Goal: Information Seeking & Learning: Learn about a topic

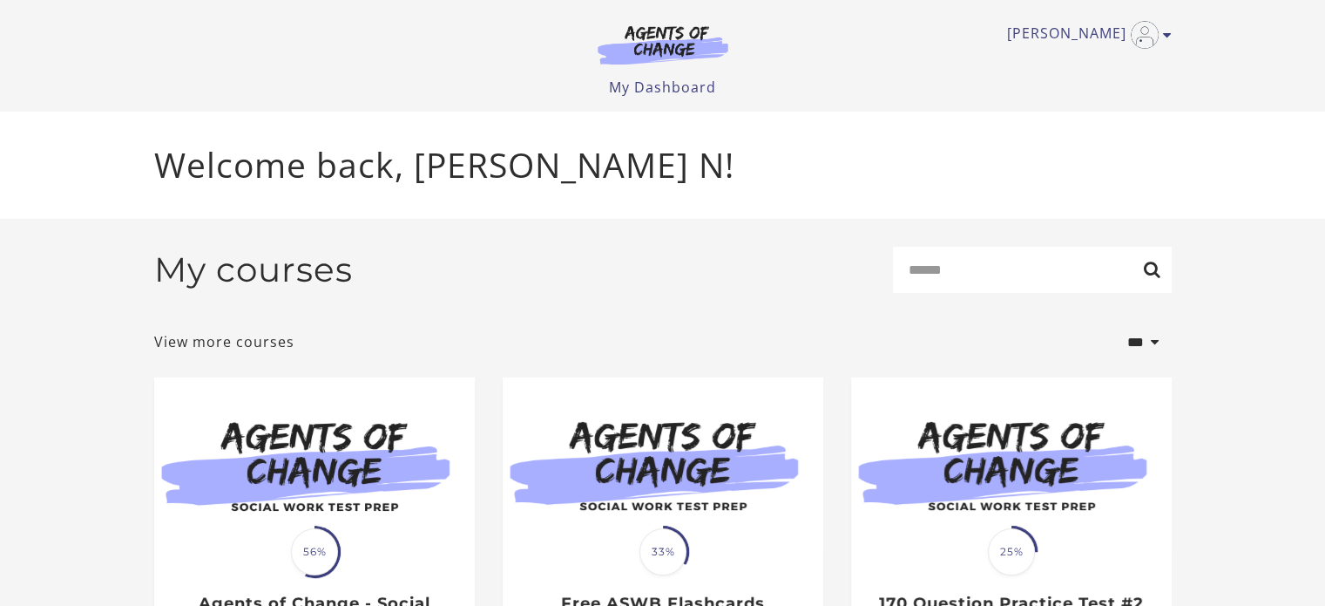
click at [354, 463] on img at bounding box center [314, 463] width 321 height 173
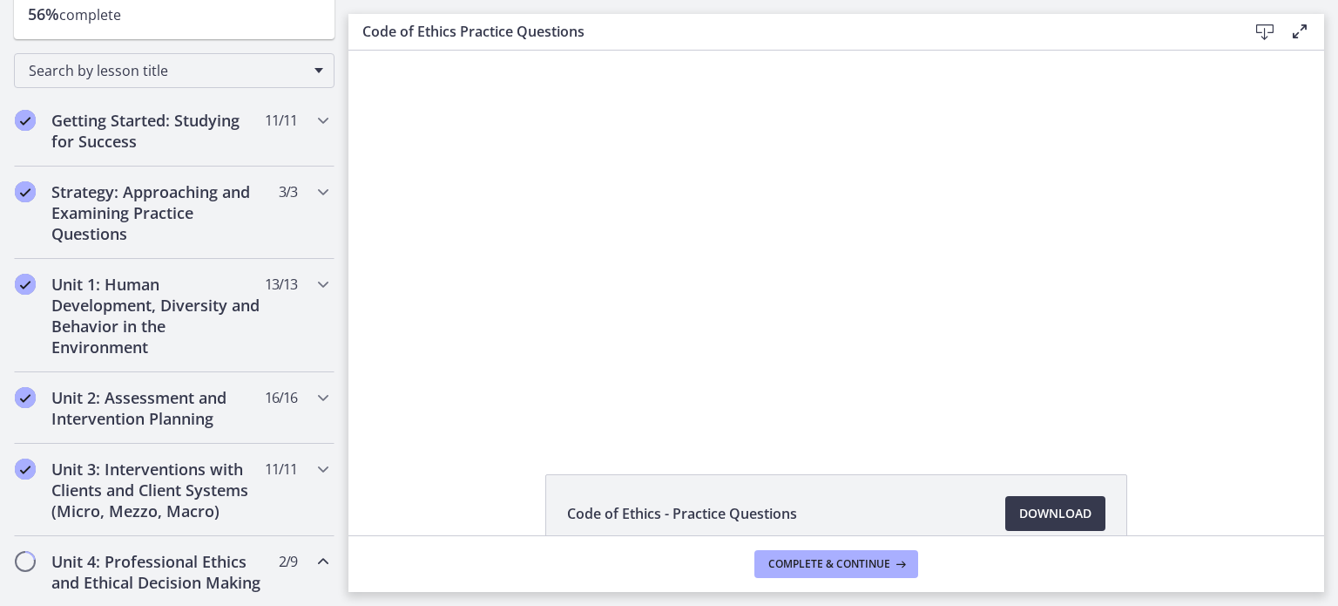
scroll to position [240, 0]
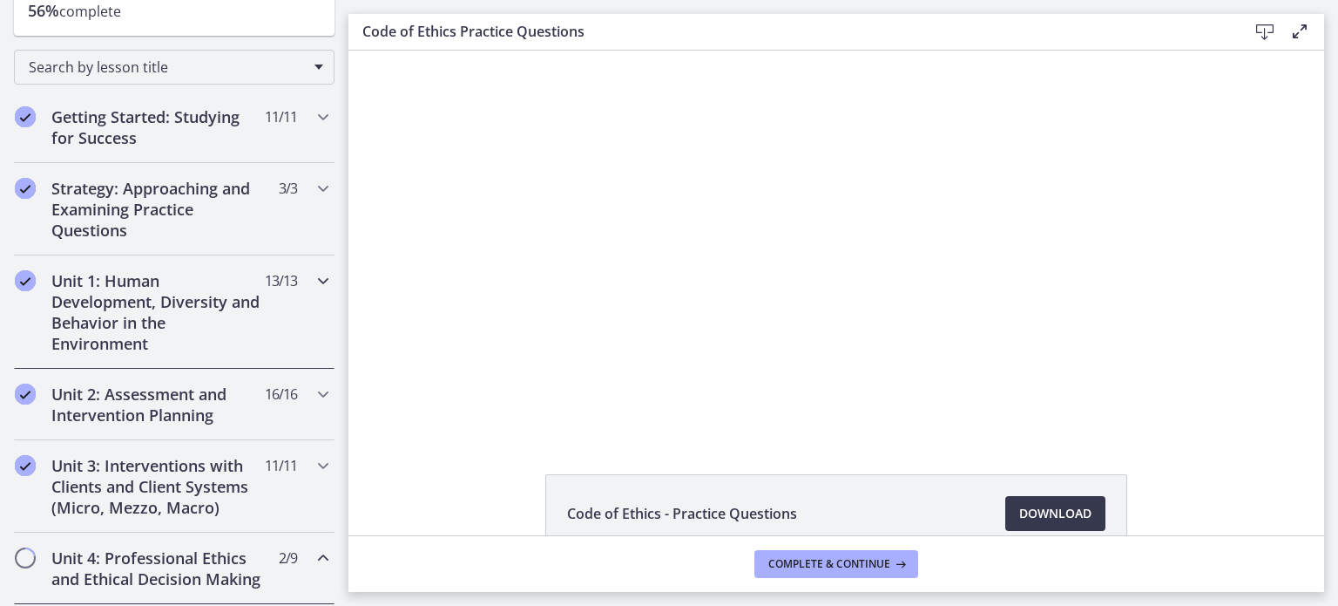
click at [287, 281] on div "Unit 1: Human Development, Diversity and Behavior in the Environment 13 / 13 Co…" at bounding box center [174, 311] width 321 height 113
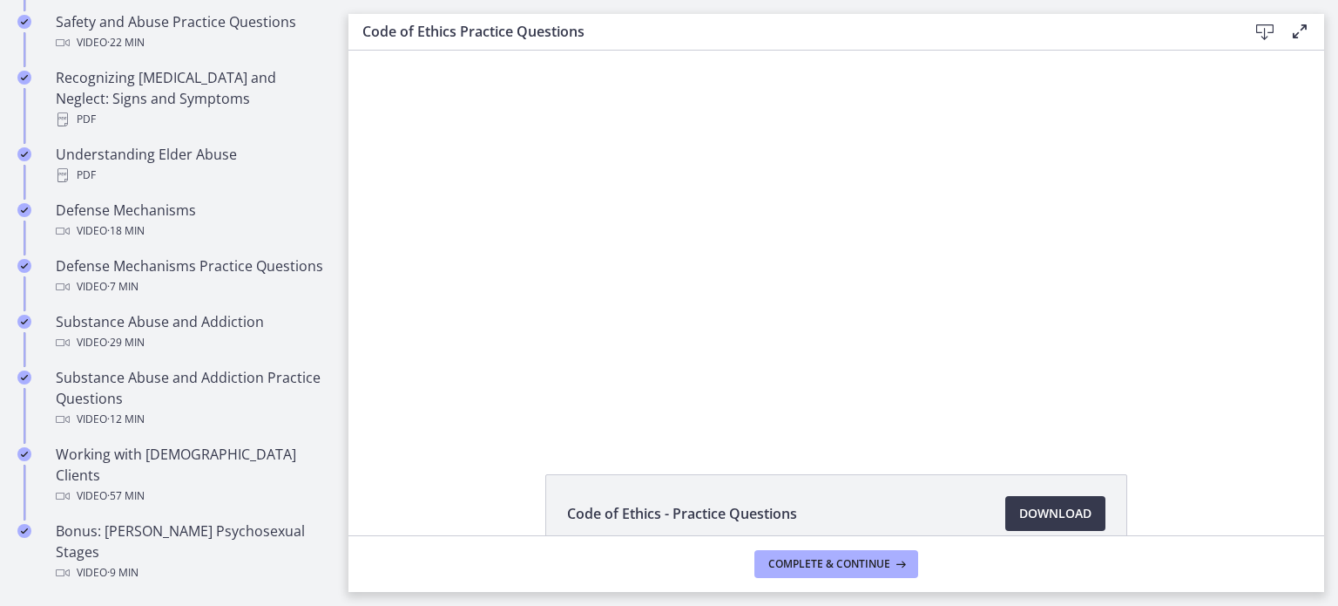
scroll to position [899, 0]
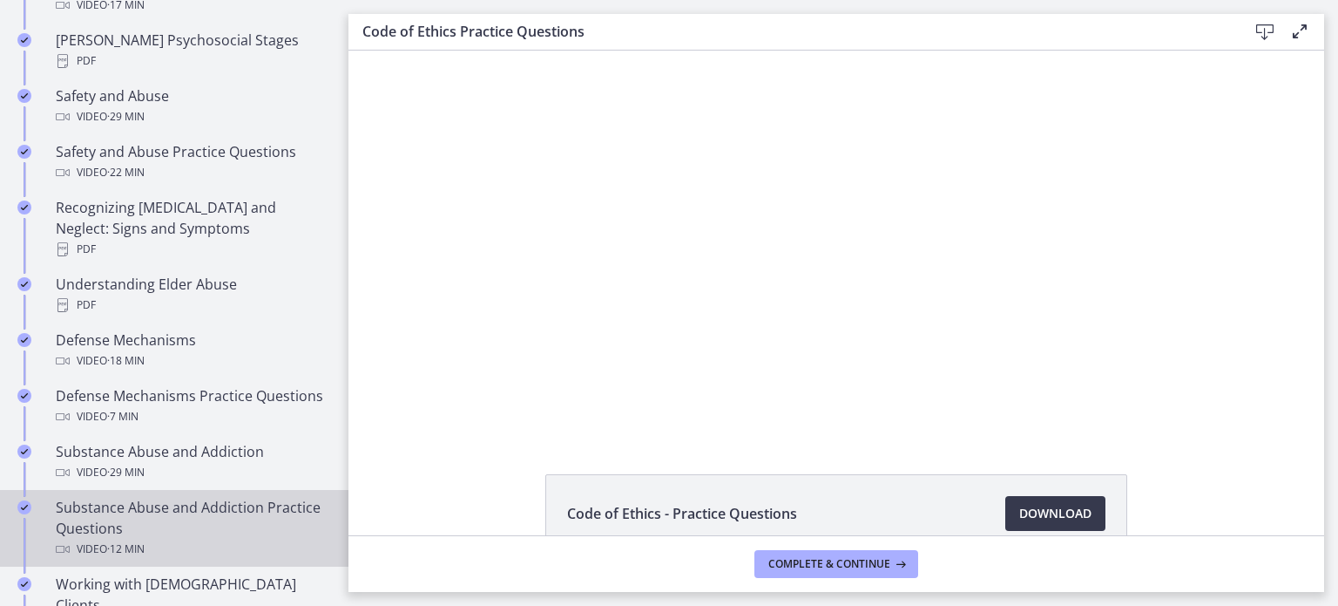
click at [80, 564] on link "Substance Abuse and Addiction Practice Questions Video · 12 min" at bounding box center [174, 528] width 349 height 77
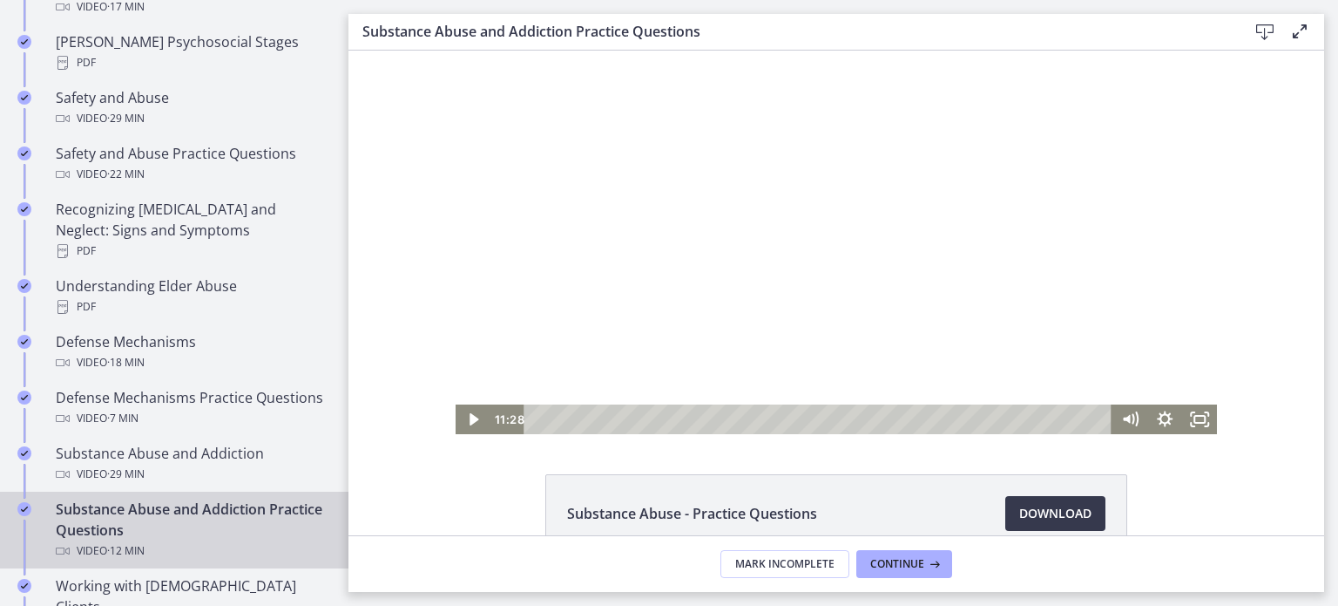
scroll to position [777, 0]
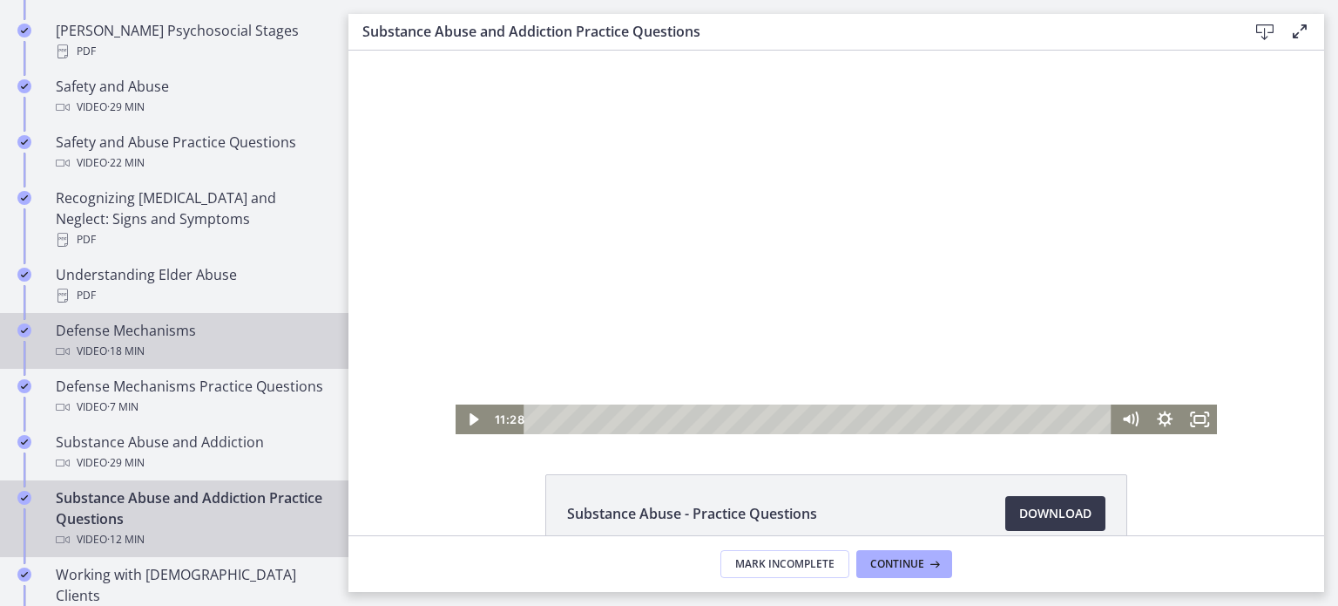
click at [267, 341] on div "Video · 18 min" at bounding box center [192, 351] width 272 height 21
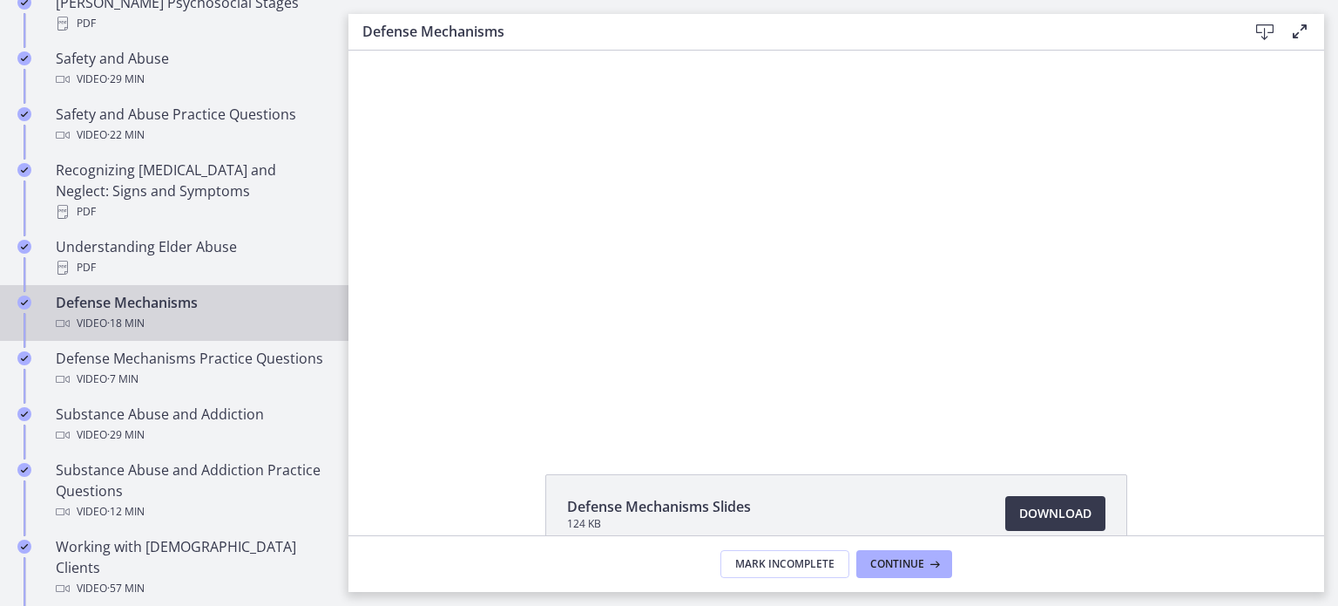
scroll to position [806, 0]
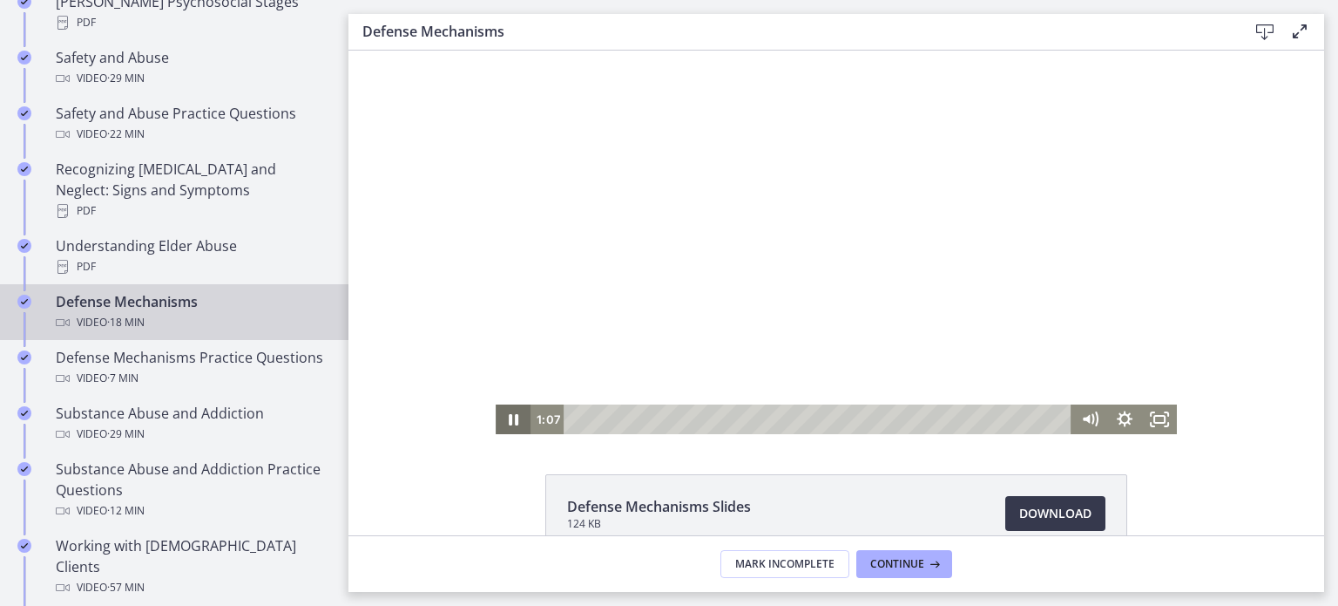
click at [509, 423] on icon "Pause" at bounding box center [514, 419] width 10 height 11
click at [509, 423] on icon "Play Video" at bounding box center [514, 419] width 35 height 30
click at [509, 423] on icon "Pause" at bounding box center [513, 420] width 11 height 14
click at [509, 423] on icon "Play Video" at bounding box center [514, 419] width 35 height 30
click at [509, 423] on icon "Pause" at bounding box center [514, 419] width 10 height 11
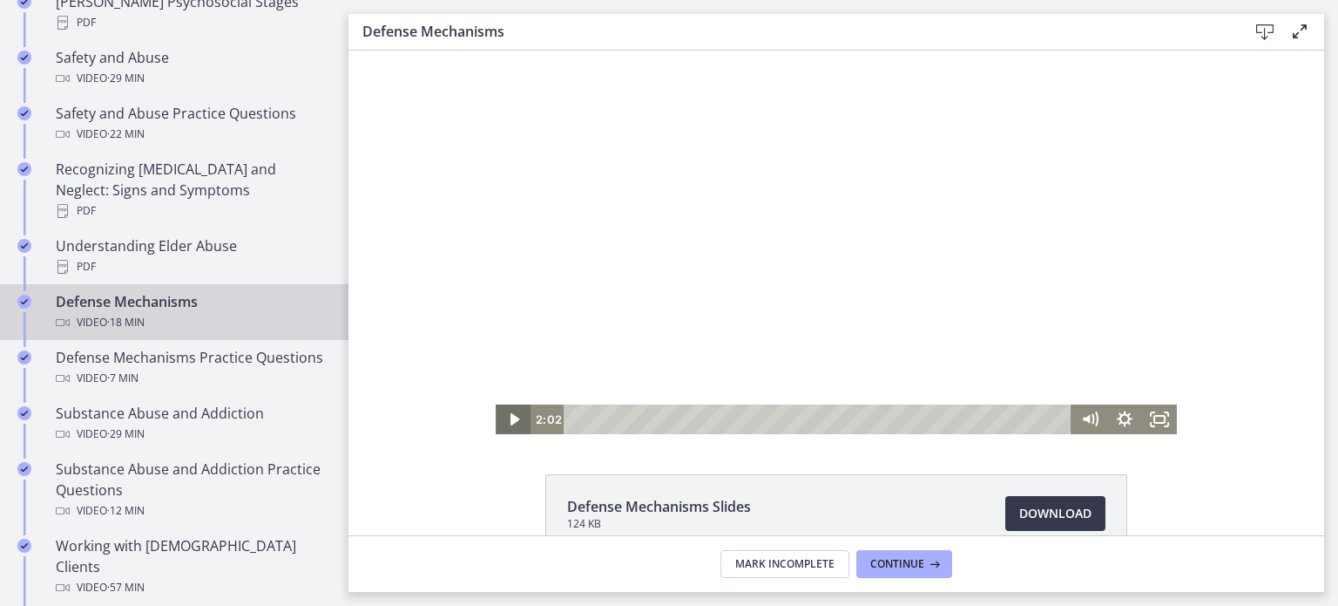
click at [509, 423] on icon "Play Video" at bounding box center [514, 419] width 35 height 30
click at [509, 423] on icon "Pause" at bounding box center [513, 420] width 11 height 14
click at [509, 412] on icon "Play Video" at bounding box center [515, 420] width 42 height 36
click at [509, 412] on icon "Pause" at bounding box center [513, 420] width 42 height 36
click at [509, 412] on icon "Play Video" at bounding box center [514, 419] width 35 height 30
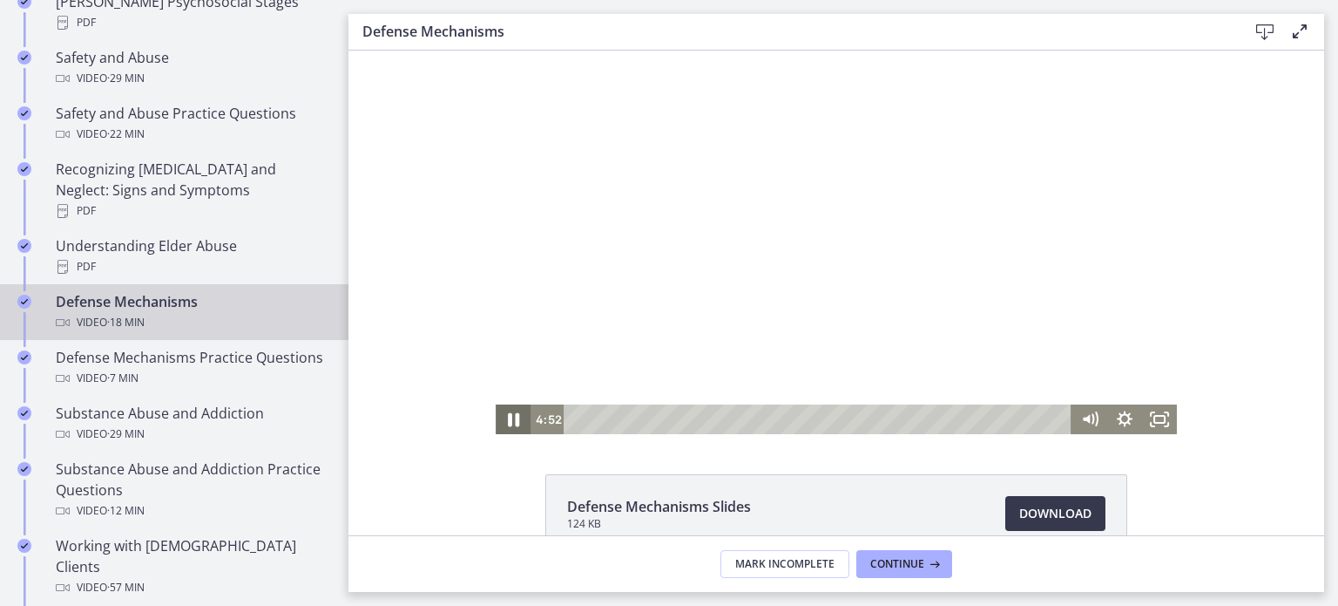
click at [509, 412] on icon "Pause" at bounding box center [513, 420] width 42 height 36
click at [509, 412] on icon "Play Video" at bounding box center [514, 419] width 35 height 30
click at [509, 412] on icon "Pause" at bounding box center [513, 420] width 42 height 36
click at [516, 424] on icon "Play Video" at bounding box center [514, 419] width 35 height 30
click at [516, 424] on icon "Pause" at bounding box center [513, 419] width 35 height 30
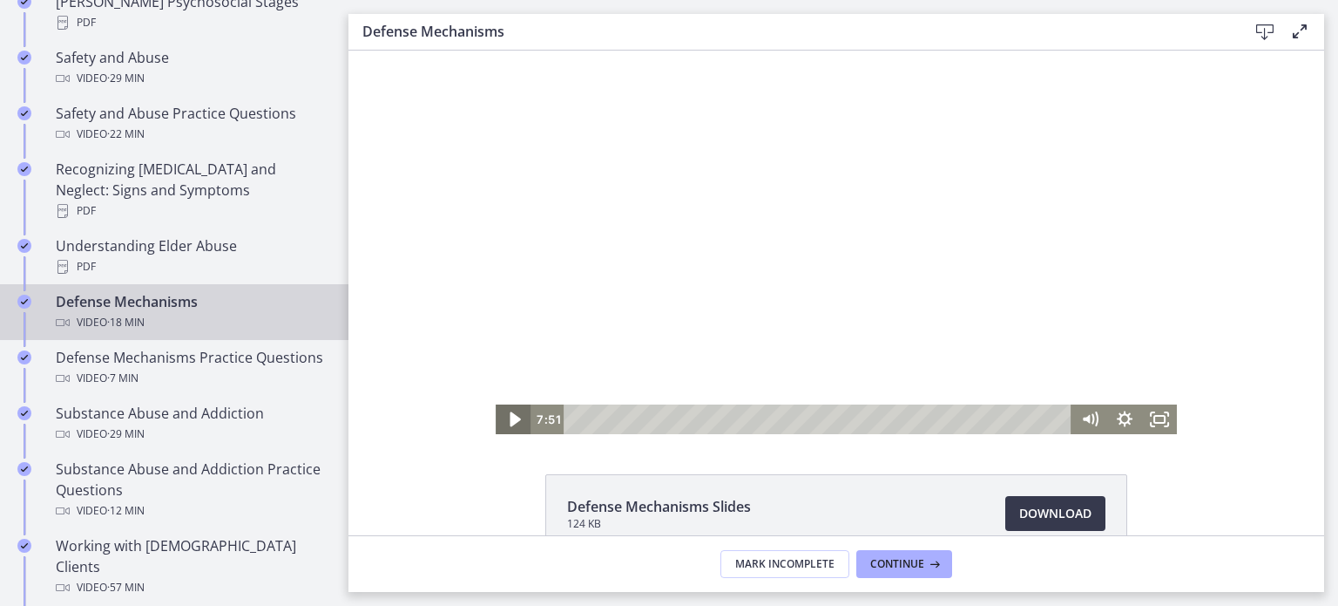
click at [516, 424] on icon "Play Video" at bounding box center [515, 420] width 42 height 36
click at [516, 424] on icon "Pause" at bounding box center [513, 420] width 42 height 36
click at [515, 421] on icon "Play Video" at bounding box center [515, 420] width 42 height 36
click at [515, 421] on icon "Pause" at bounding box center [513, 419] width 35 height 30
click at [510, 417] on icon "Play Video" at bounding box center [514, 419] width 9 height 12
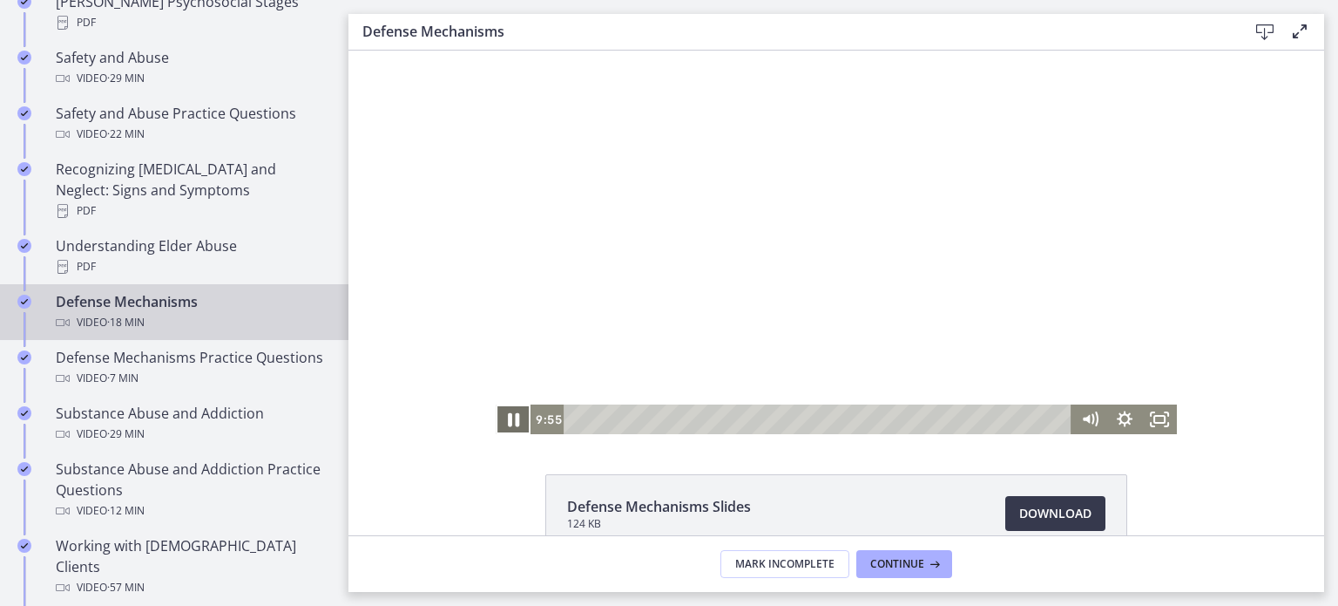
click at [509, 417] on icon "Pause" at bounding box center [513, 420] width 11 height 14
click at [510, 417] on icon "Play Video" at bounding box center [515, 419] width 10 height 15
click at [509, 417] on icon "Pause" at bounding box center [514, 419] width 10 height 11
click at [510, 417] on icon "Play Video" at bounding box center [514, 419] width 9 height 12
click at [509, 417] on icon "Pause" at bounding box center [514, 419] width 10 height 11
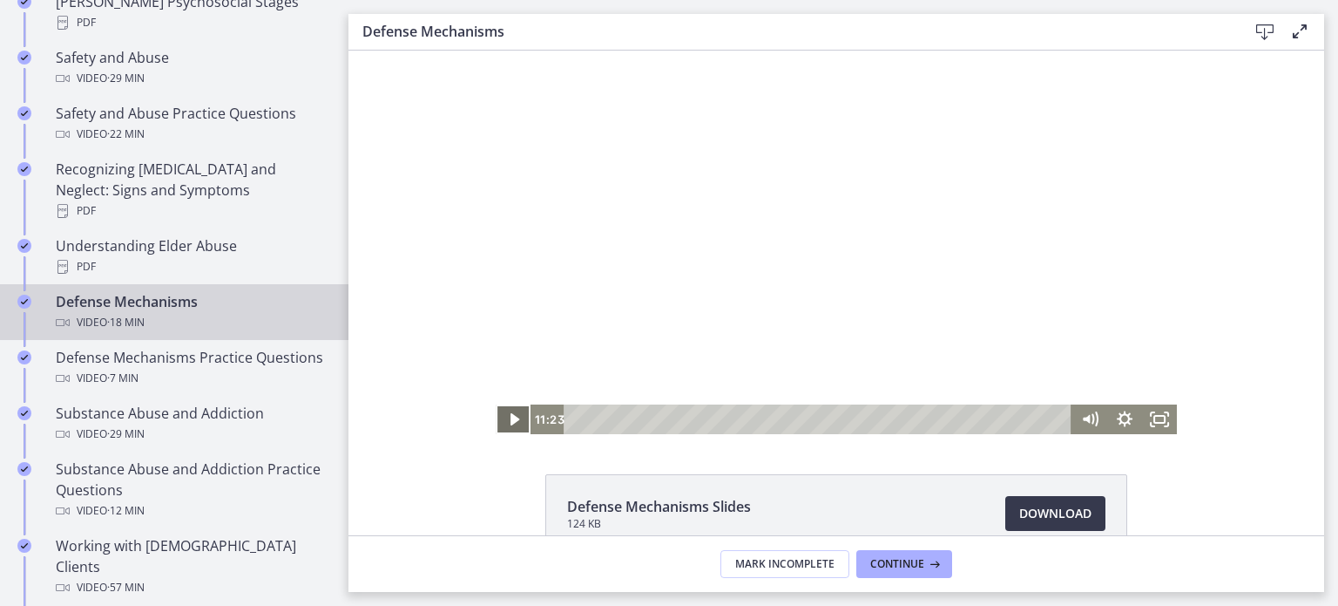
click at [510, 417] on icon "Play Video" at bounding box center [514, 419] width 9 height 12
click at [509, 417] on icon "Pause" at bounding box center [514, 419] width 10 height 11
click at [510, 417] on icon "Play Video" at bounding box center [514, 419] width 9 height 12
click at [509, 414] on icon "Pause" at bounding box center [514, 419] width 10 height 11
click at [509, 414] on icon "Play Video" at bounding box center [515, 420] width 42 height 36
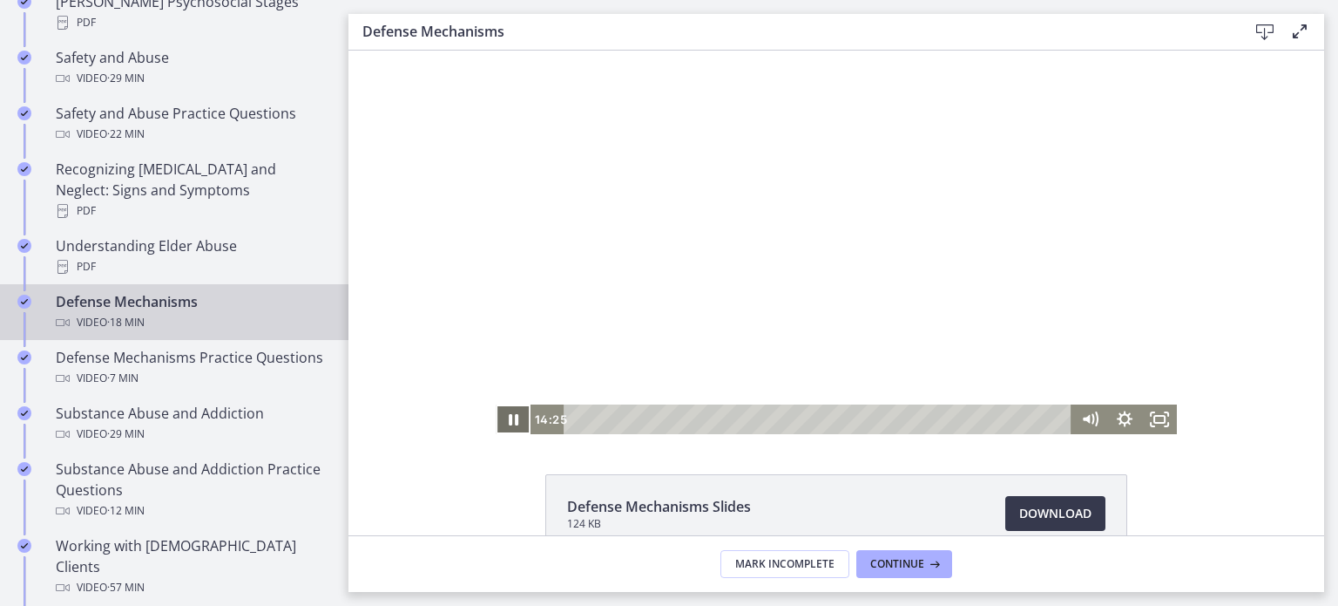
click at [509, 417] on icon "Pause" at bounding box center [514, 419] width 10 height 11
click at [510, 417] on icon "Play Video" at bounding box center [514, 419] width 9 height 12
click at [509, 417] on icon "Pause" at bounding box center [513, 420] width 11 height 14
click at [510, 417] on icon "Play Video" at bounding box center [514, 419] width 9 height 12
click at [509, 417] on icon "Pause" at bounding box center [513, 420] width 11 height 14
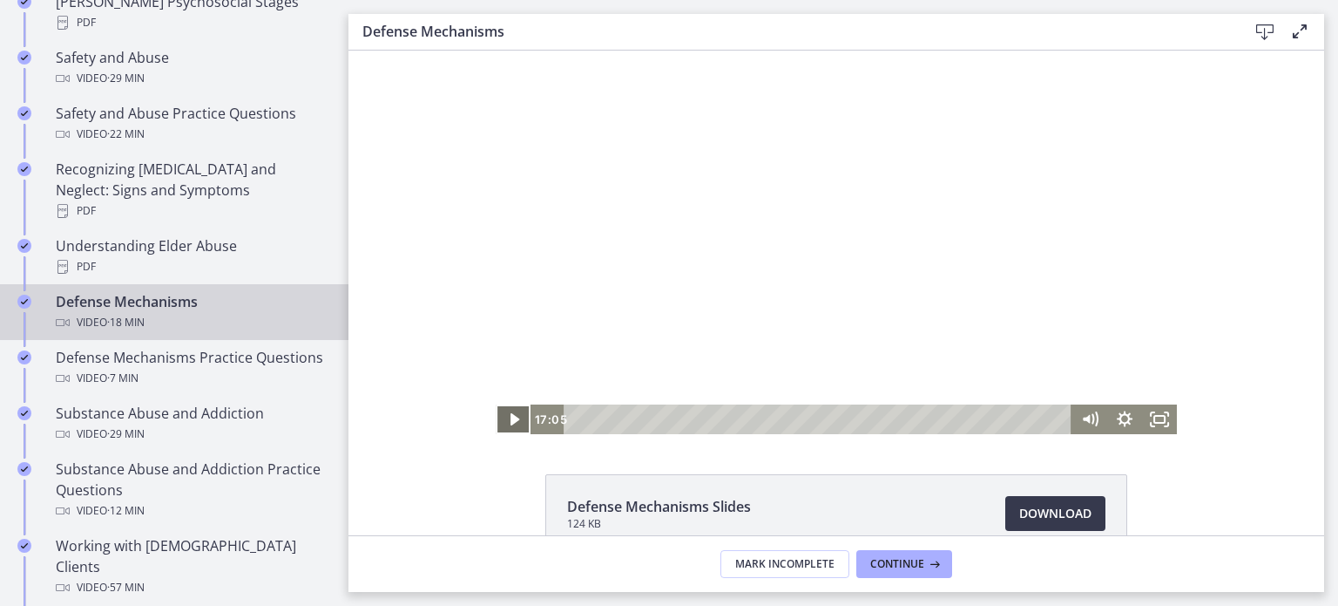
click at [510, 417] on icon "Play Video" at bounding box center [514, 419] width 9 height 12
drag, startPoint x: 694, startPoint y: 234, endPoint x: 751, endPoint y: 254, distance: 60.9
click at [751, 254] on div at bounding box center [836, 242] width 681 height 383
click at [891, 558] on span "Continue" at bounding box center [897, 564] width 54 height 14
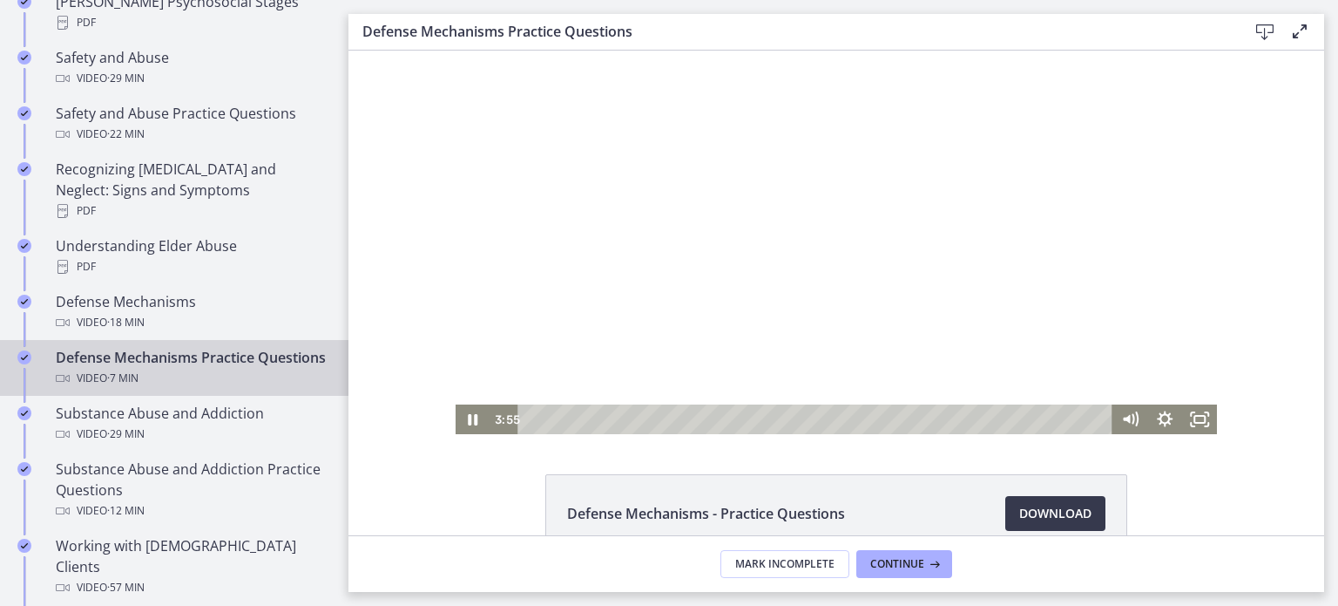
click at [850, 434] on html "Click for sound @keyframes VOLUME_SMALL_WAVE_FLASH { 0% { opacity: 0; } 33% { o…" at bounding box center [837, 242] width 976 height 383
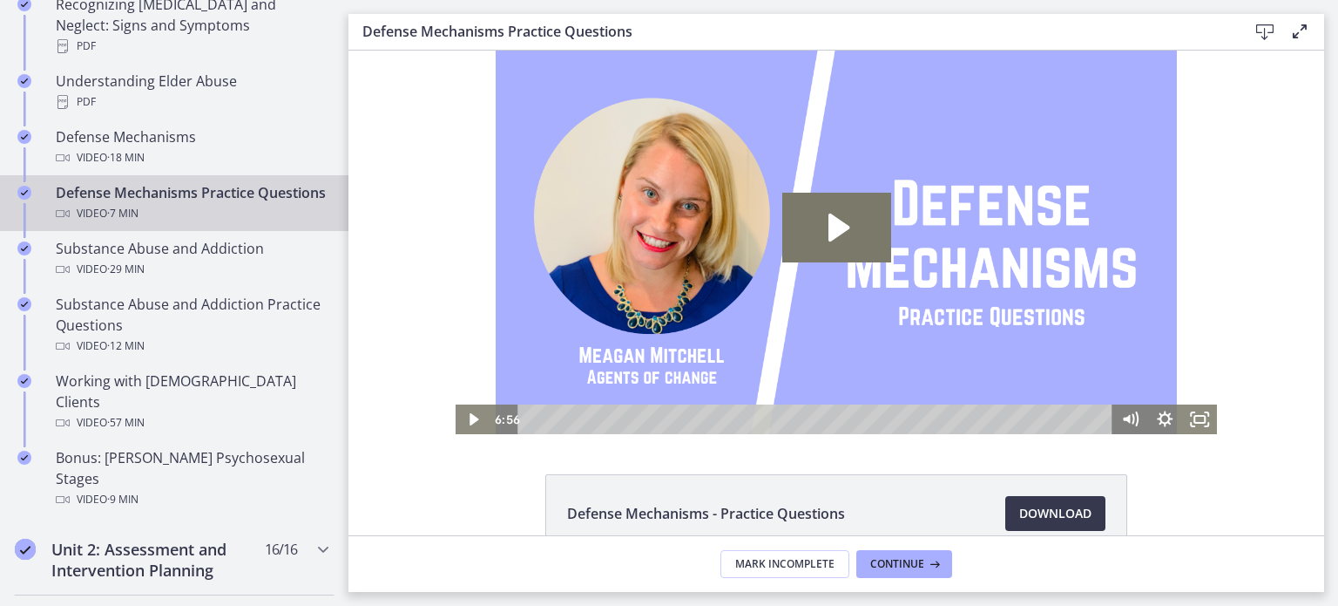
scroll to position [974, 0]
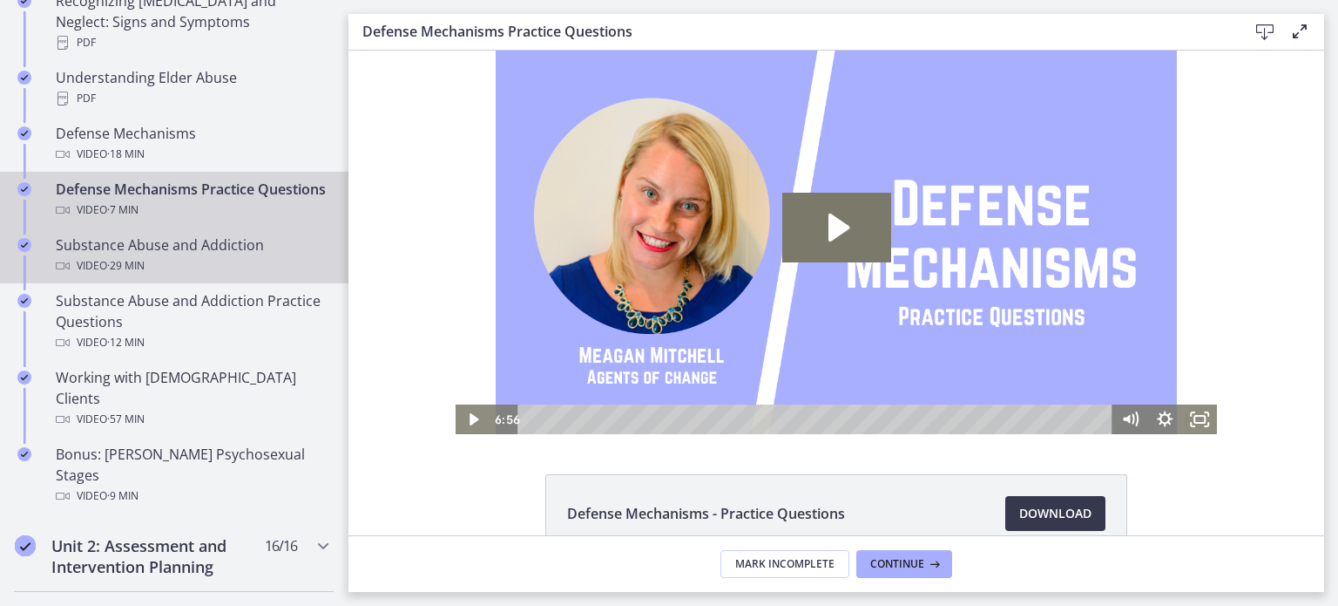
click at [170, 262] on div "Video · 29 min" at bounding box center [192, 265] width 272 height 21
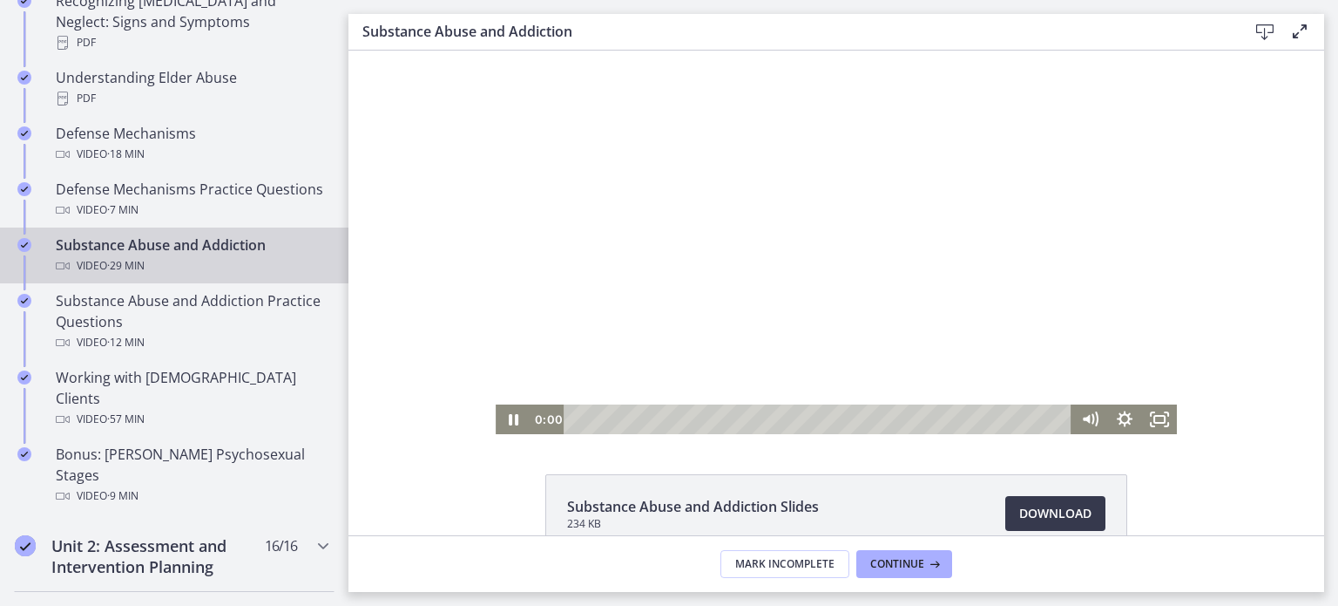
drag, startPoint x: 1052, startPoint y: 419, endPoint x: 455, endPoint y: 417, distance: 596.9
click at [455, 417] on div "Click for sound @keyframes VOLUME_SMALL_WAVE_FLASH { 0% { opacity: 0; } 33% { o…" at bounding box center [837, 242] width 976 height 383
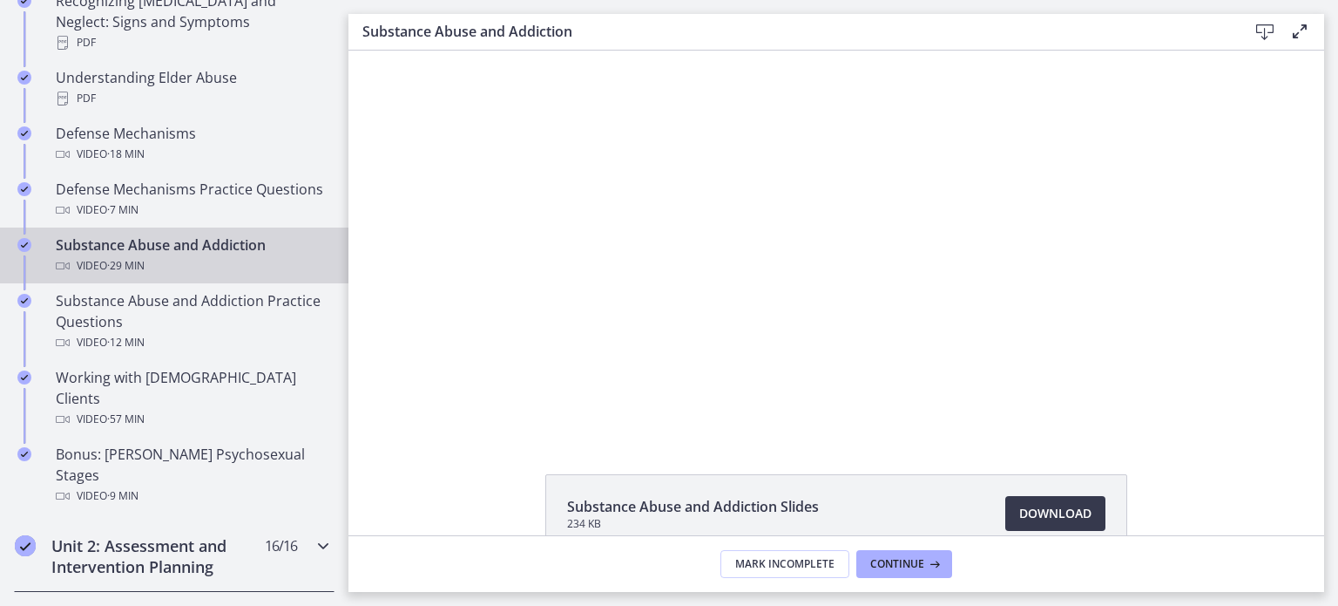
click at [316, 535] on icon "Chapters" at bounding box center [323, 545] width 21 height 21
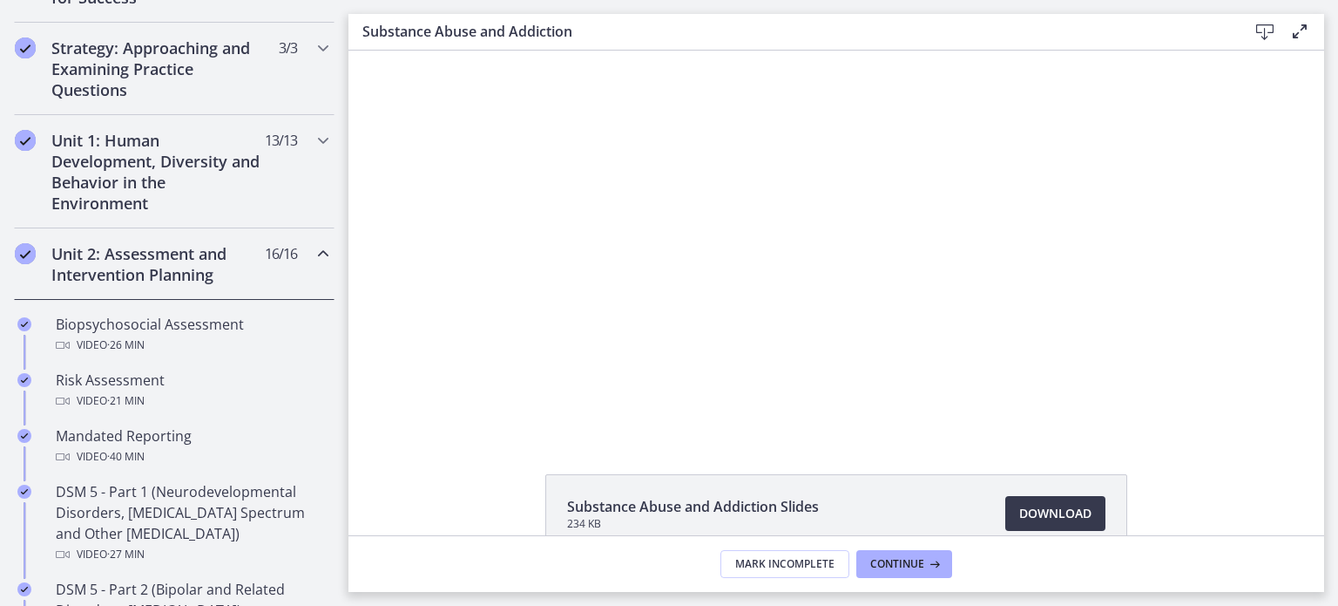
scroll to position [376, 0]
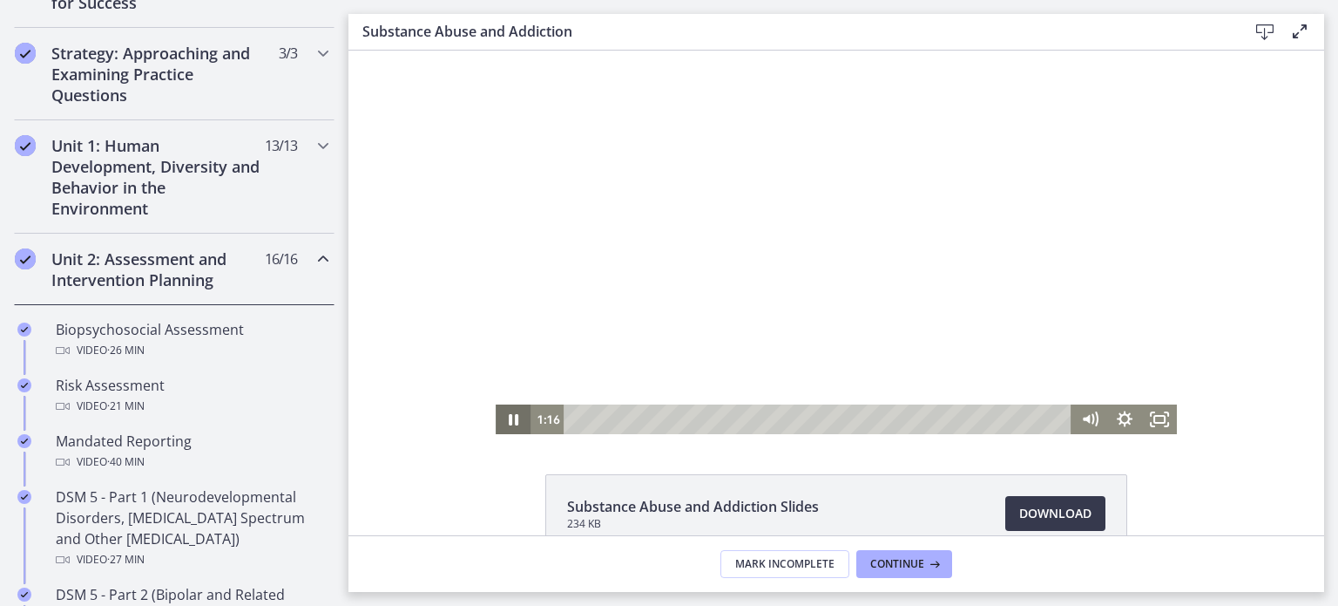
click at [511, 430] on icon "Pause" at bounding box center [513, 419] width 35 height 30
click at [510, 416] on icon "Play Video" at bounding box center [515, 419] width 10 height 15
click at [507, 416] on icon "Pause" at bounding box center [513, 419] width 35 height 30
click at [510, 416] on icon "Play Video" at bounding box center [515, 419] width 10 height 15
click at [507, 416] on icon "Pause" at bounding box center [513, 419] width 35 height 30
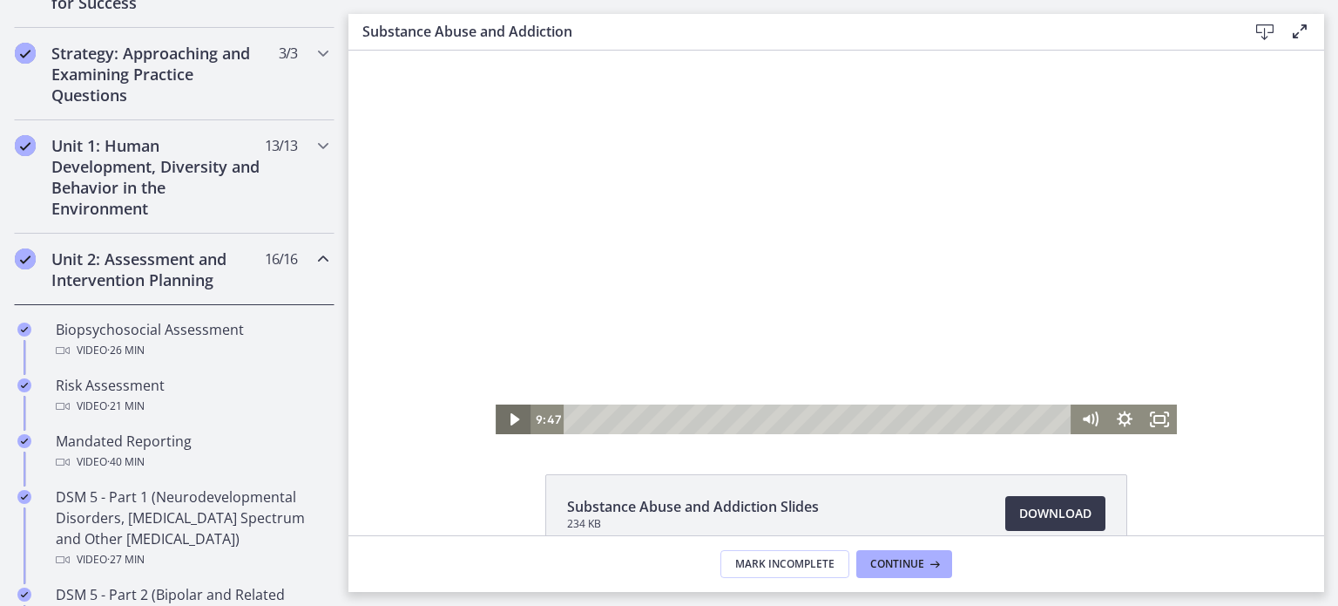
click at [510, 416] on icon "Play Video" at bounding box center [514, 419] width 9 height 12
click at [507, 416] on icon "Pause" at bounding box center [513, 419] width 35 height 30
click at [510, 415] on icon "Play Video" at bounding box center [515, 419] width 10 height 15
click at [505, 415] on icon "Pause" at bounding box center [513, 420] width 42 height 36
click at [510, 414] on icon "Play Video" at bounding box center [515, 419] width 10 height 15
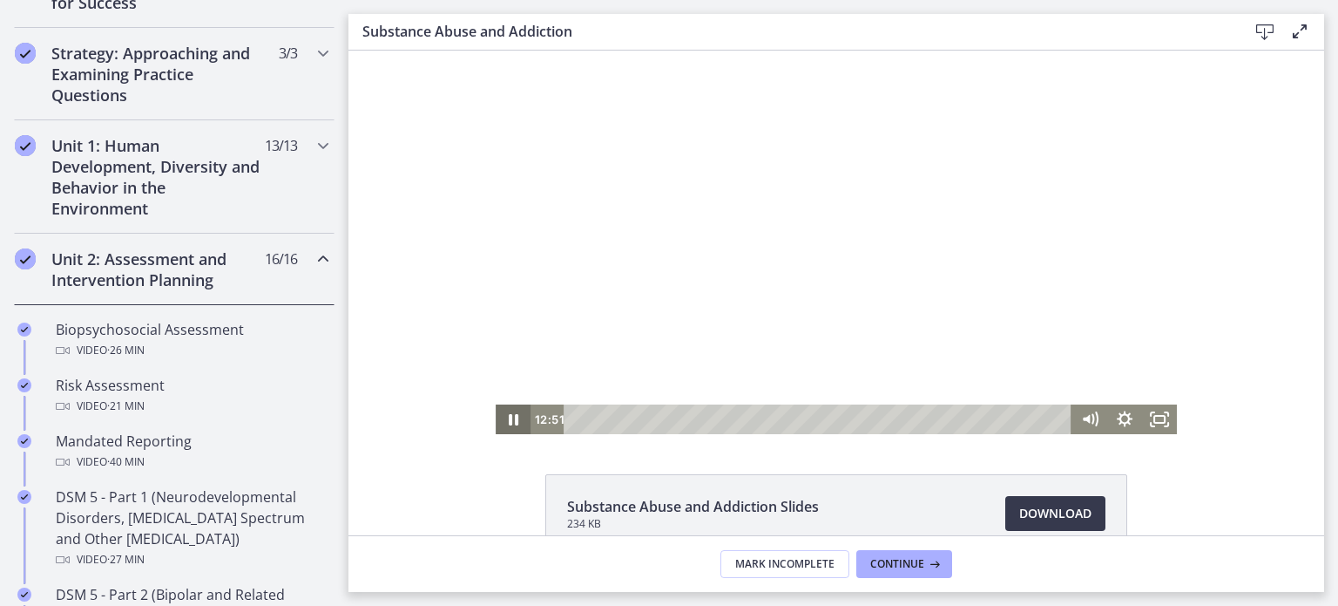
click at [505, 414] on icon "Pause" at bounding box center [513, 419] width 35 height 30
click at [510, 414] on icon "Play Video" at bounding box center [514, 419] width 9 height 12
click at [505, 413] on icon "Pause" at bounding box center [513, 419] width 35 height 30
click at [505, 413] on icon "Play Video" at bounding box center [515, 420] width 42 height 36
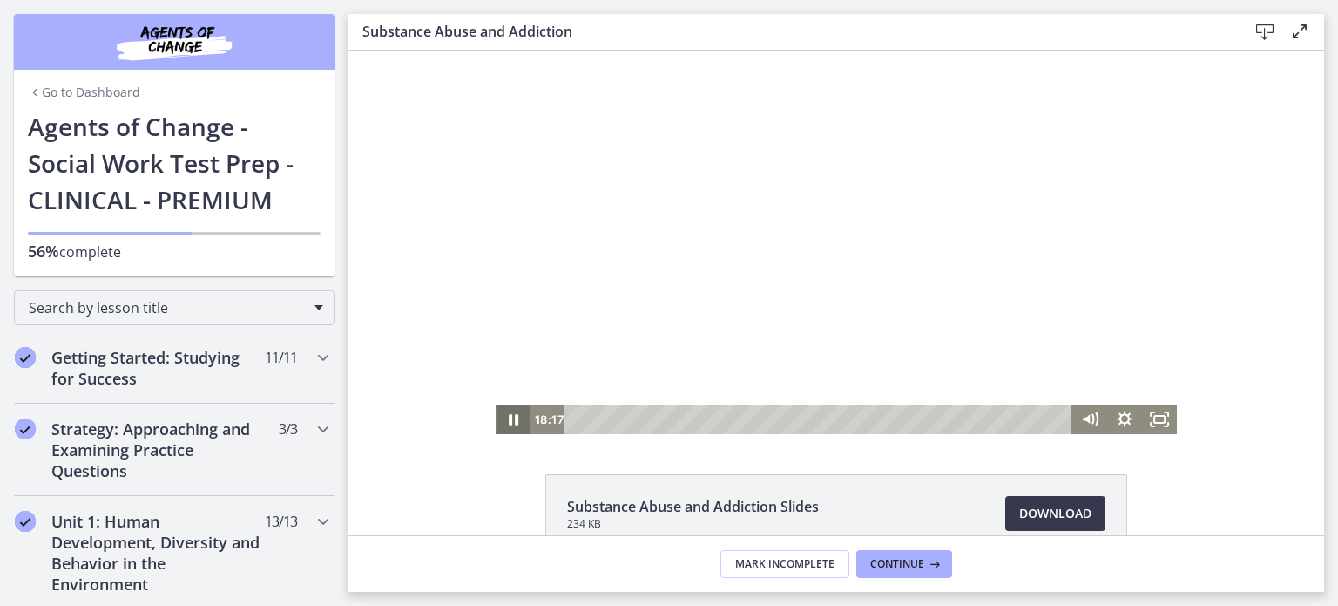
scroll to position [376, 0]
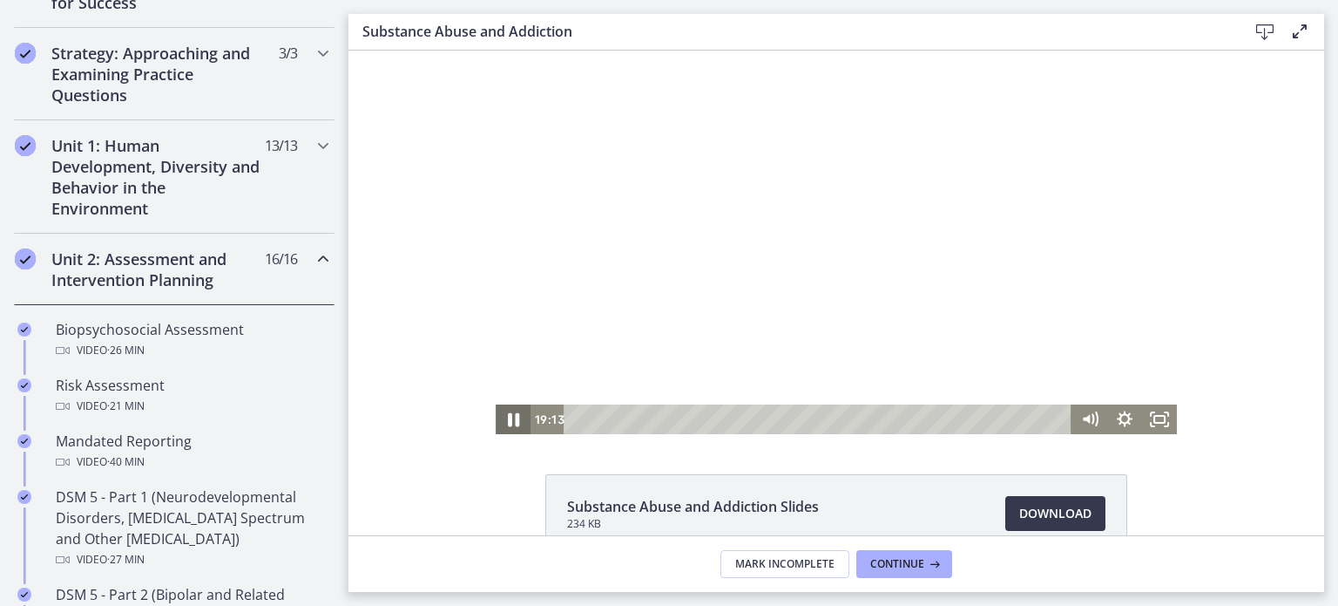
drag, startPoint x: 349, startPoint y: 51, endPoint x: 505, endPoint y: 413, distance: 395.0
click at [505, 413] on icon "Pause" at bounding box center [513, 420] width 42 height 36
click at [507, 413] on icon "Play Video" at bounding box center [514, 419] width 35 height 30
click at [507, 413] on icon "Pause" at bounding box center [513, 419] width 35 height 30
click at [507, 413] on icon "Play Video" at bounding box center [514, 419] width 35 height 30
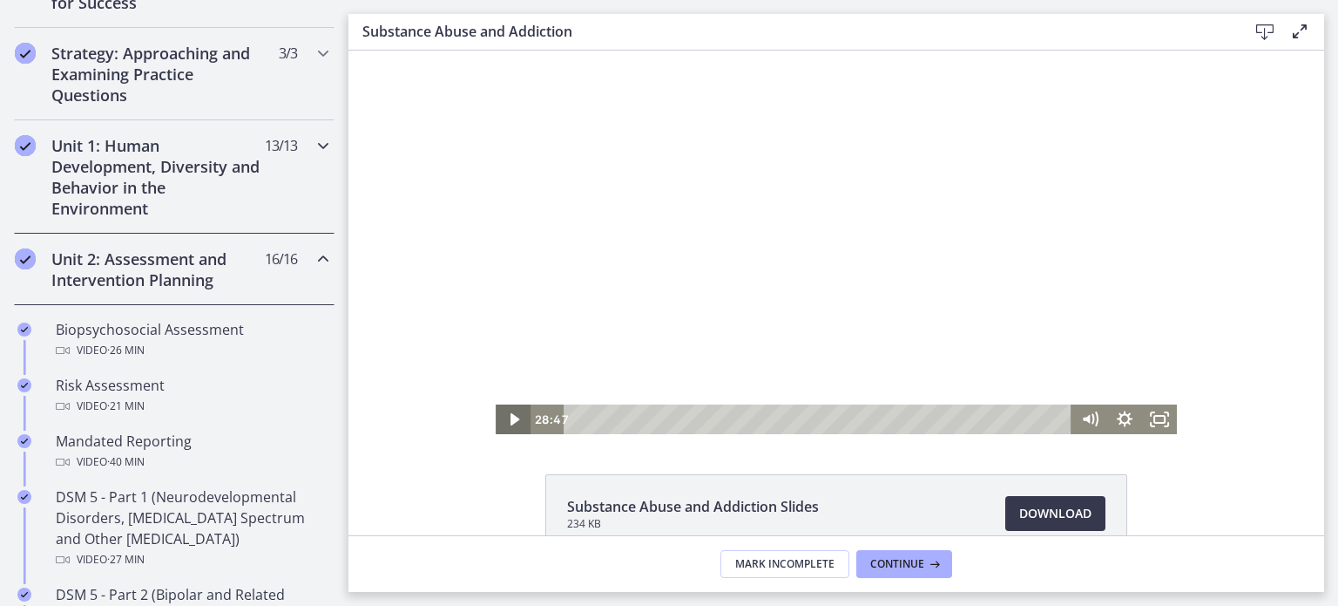
click at [299, 146] on div "Unit 1: Human Development, Diversity and Behavior in the Environment 13 / 13 Co…" at bounding box center [174, 176] width 321 height 113
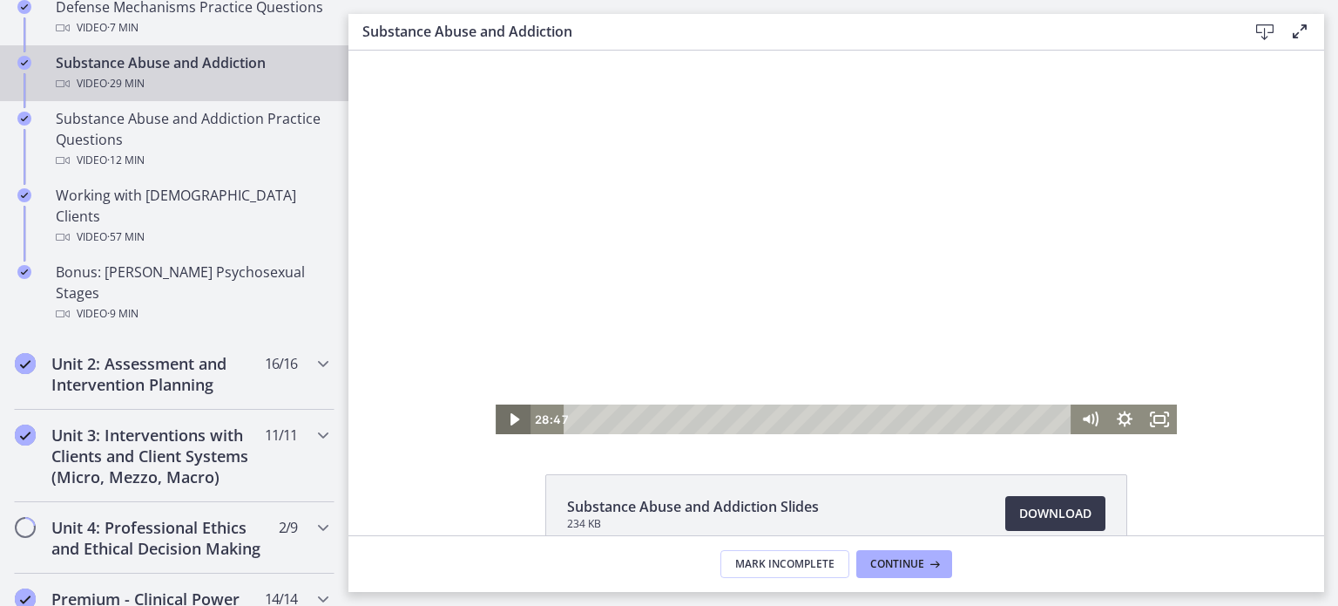
scroll to position [1164, 0]
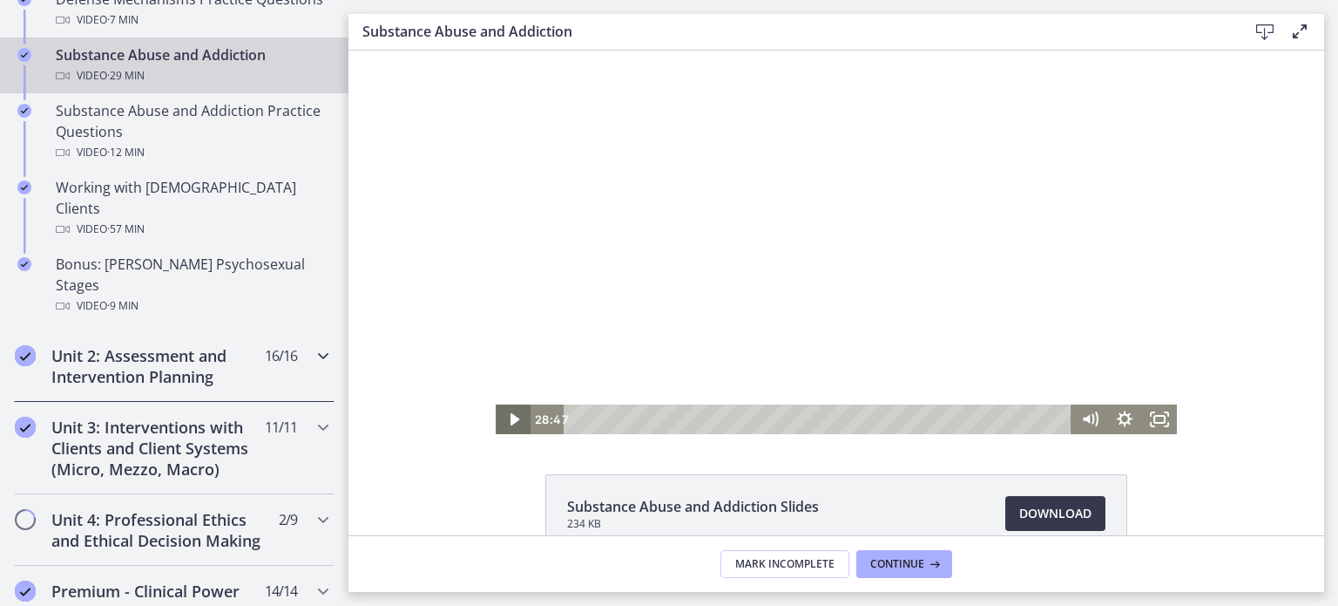
click at [293, 330] on div "Unit 2: Assessment and Intervention Planning 16 / 16 Completed" at bounding box center [174, 365] width 321 height 71
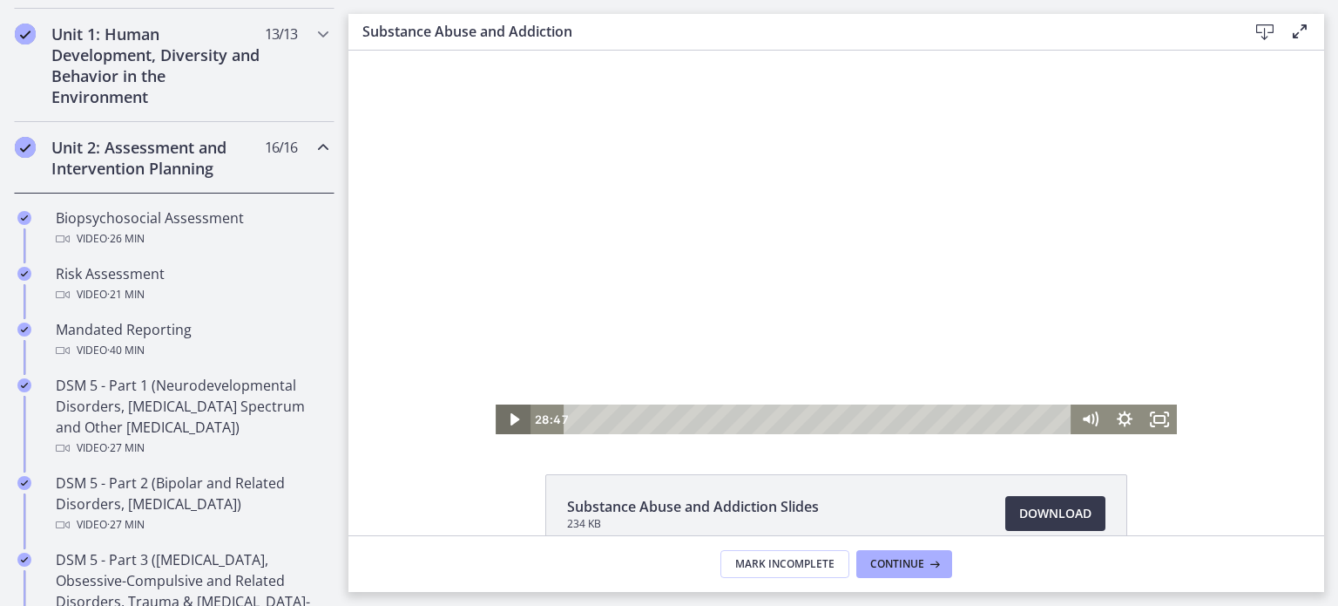
scroll to position [384, 0]
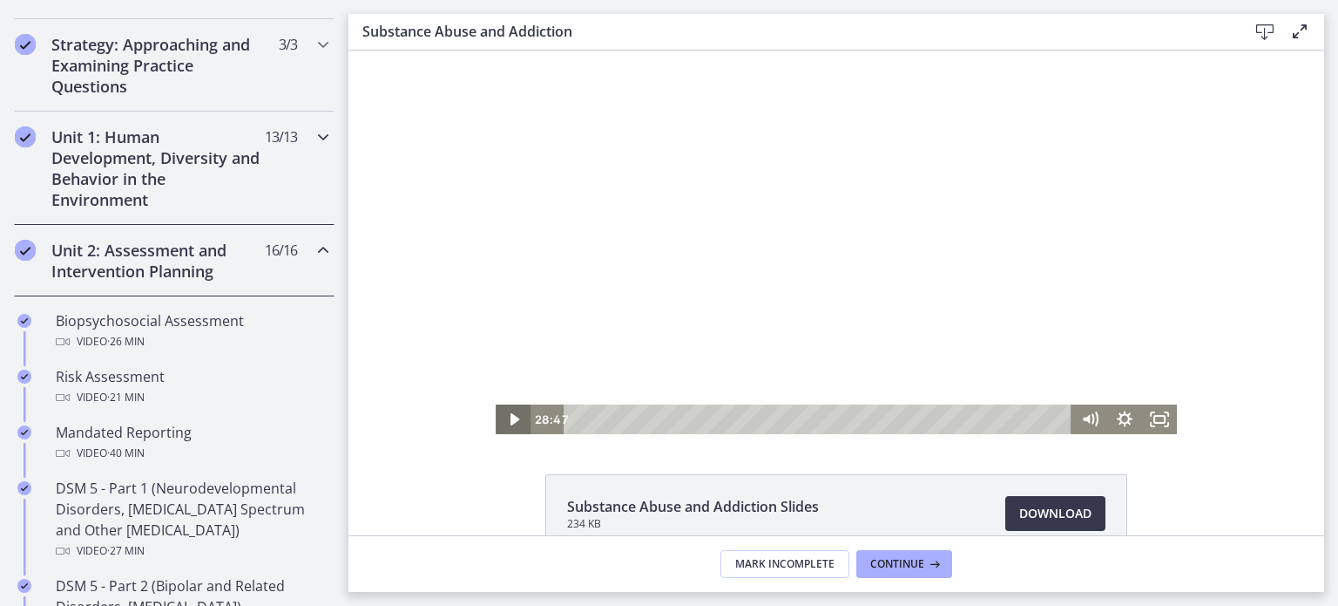
click at [280, 174] on div "Unit 1: Human Development, Diversity and Behavior in the Environment 13 / 13 Co…" at bounding box center [174, 168] width 321 height 113
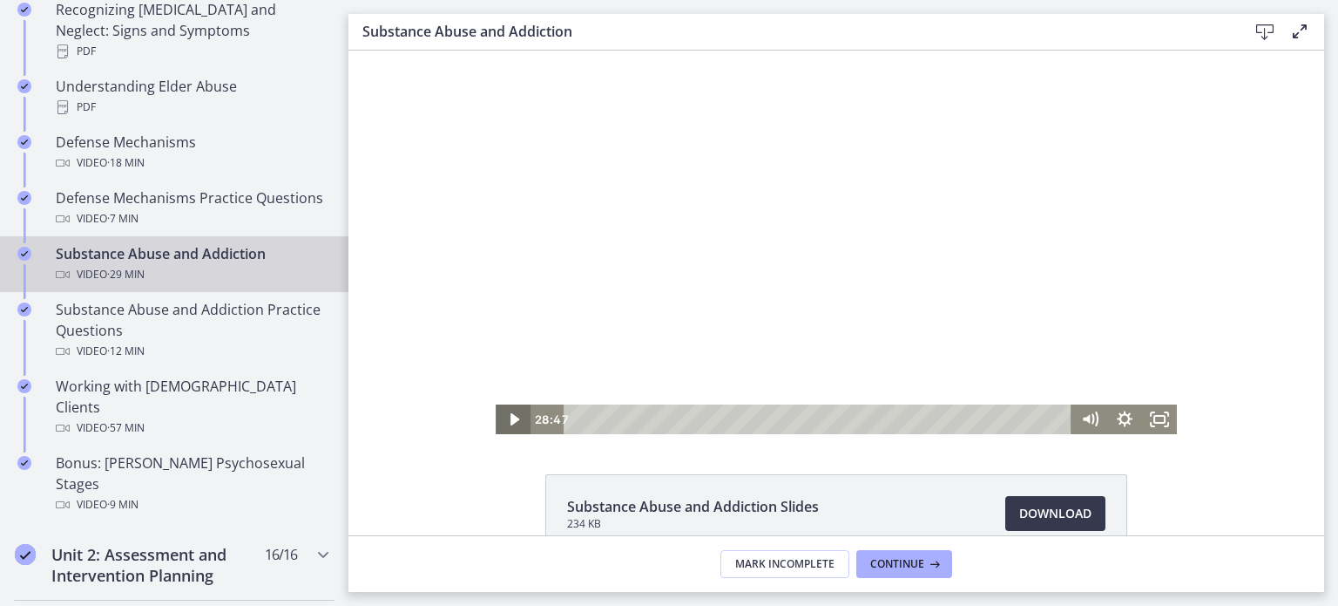
scroll to position [994, 0]
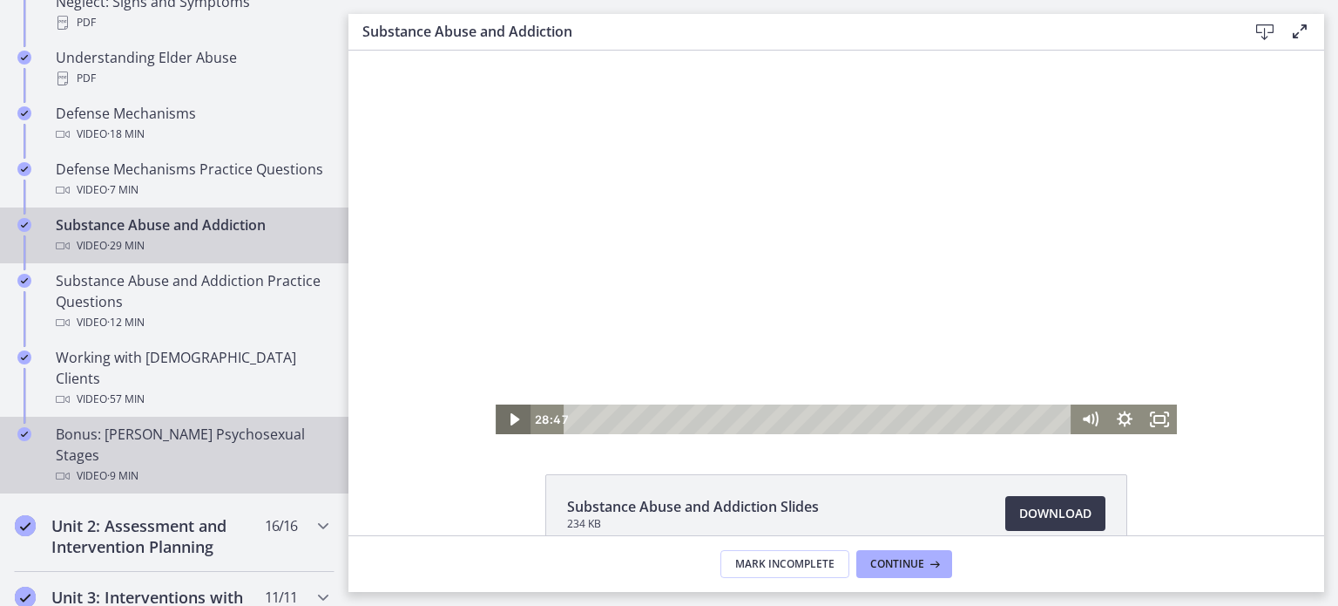
click at [234, 465] on div "Video · 9 min" at bounding box center [192, 475] width 272 height 21
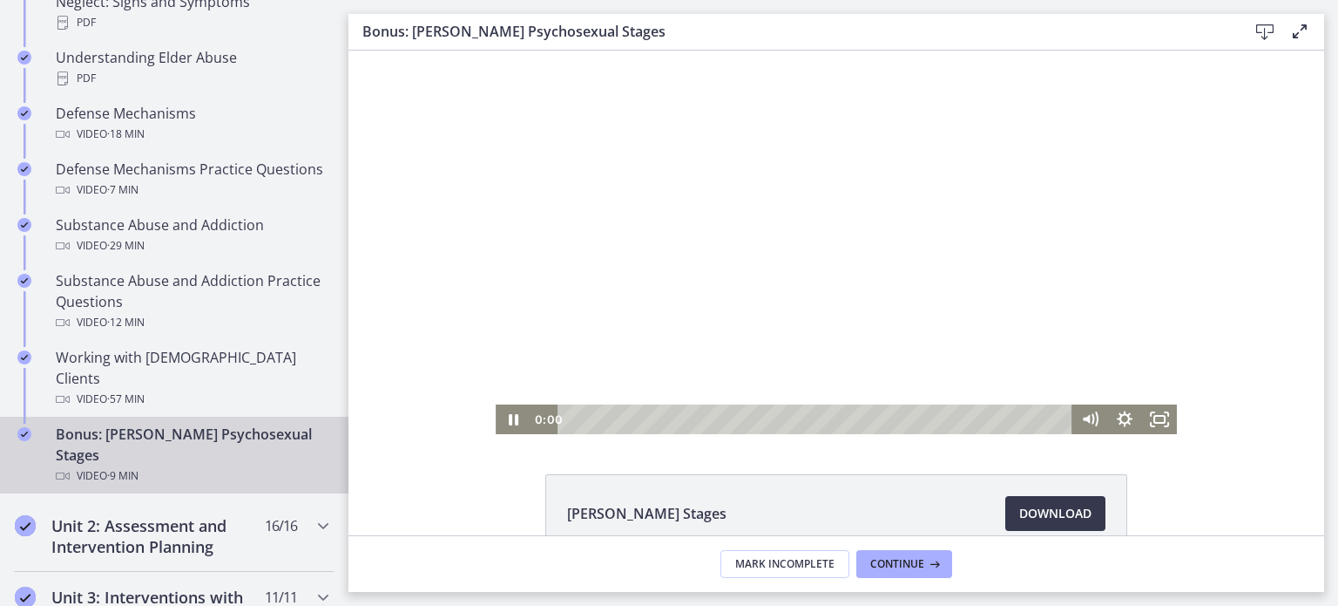
drag, startPoint x: 1039, startPoint y: 421, endPoint x: 841, endPoint y: 527, distance: 224.6
click at [492, 434] on html "Click for sound @keyframes VOLUME_SMALL_WAVE_FLASH { 0% { opacity: 0; } 33% { o…" at bounding box center [837, 242] width 976 height 383
click at [509, 421] on icon "Pause" at bounding box center [514, 419] width 10 height 11
click at [610, 389] on div at bounding box center [836, 242] width 681 height 383
click at [509, 420] on icon "Pause" at bounding box center [513, 420] width 11 height 14
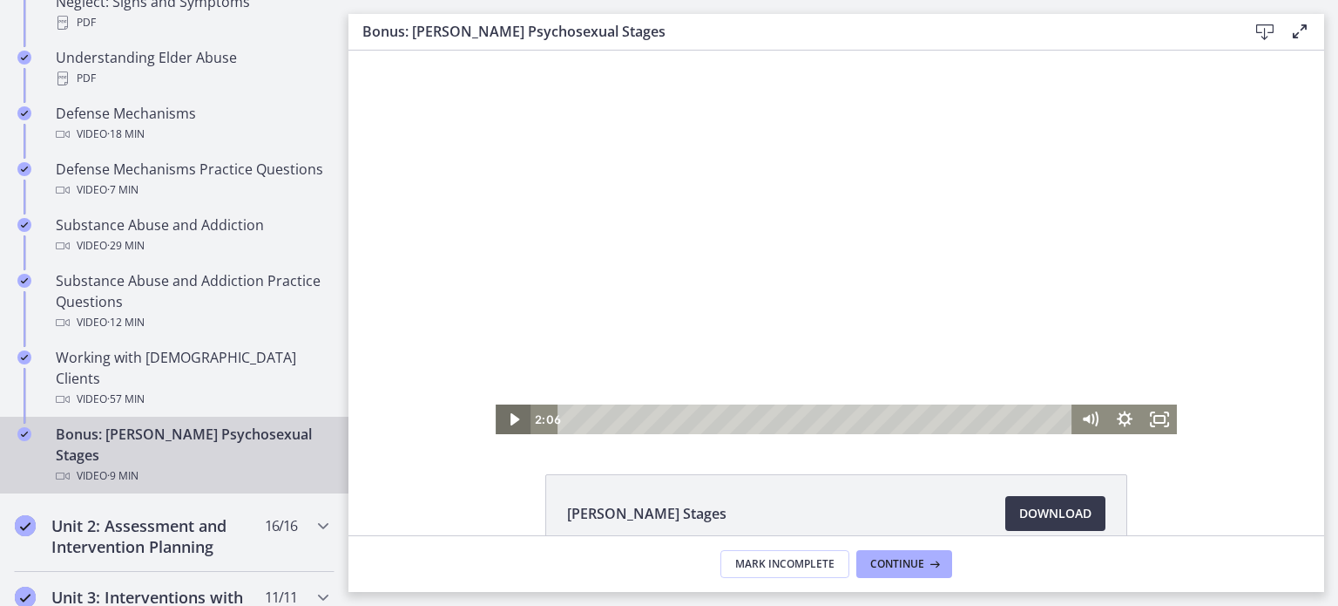
click at [510, 421] on icon "Play Video" at bounding box center [514, 419] width 9 height 12
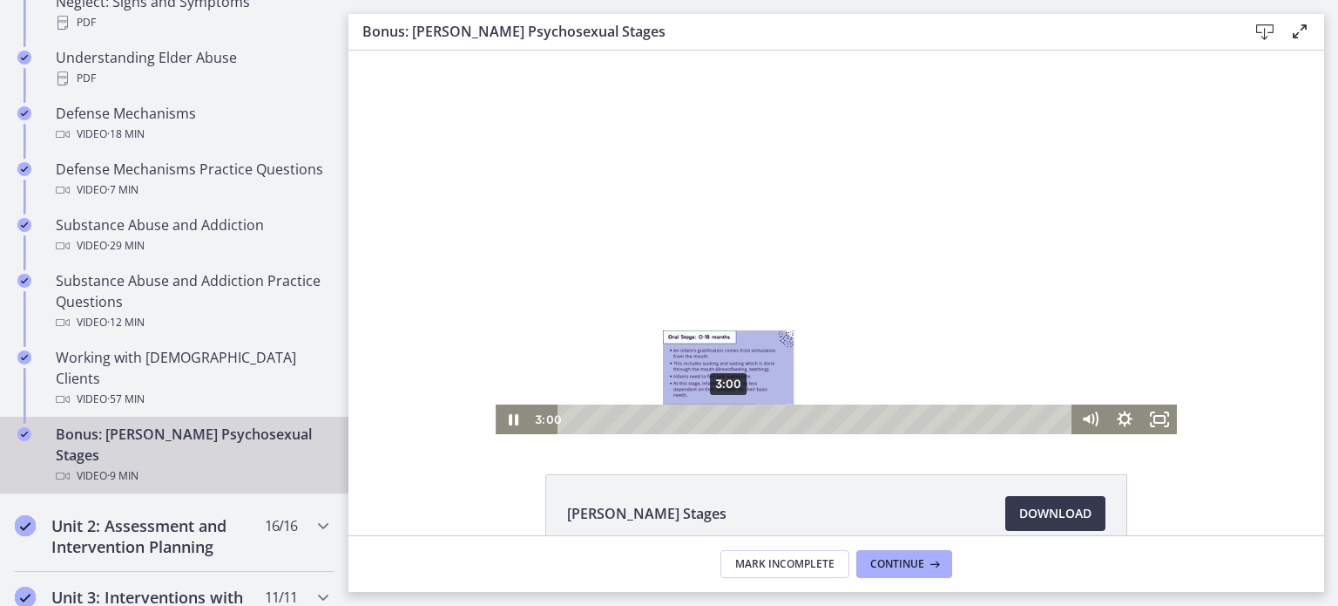
drag, startPoint x: 736, startPoint y: 418, endPoint x: 722, endPoint y: 422, distance: 14.4
click at [724, 422] on div "Playbar" at bounding box center [729, 419] width 10 height 10
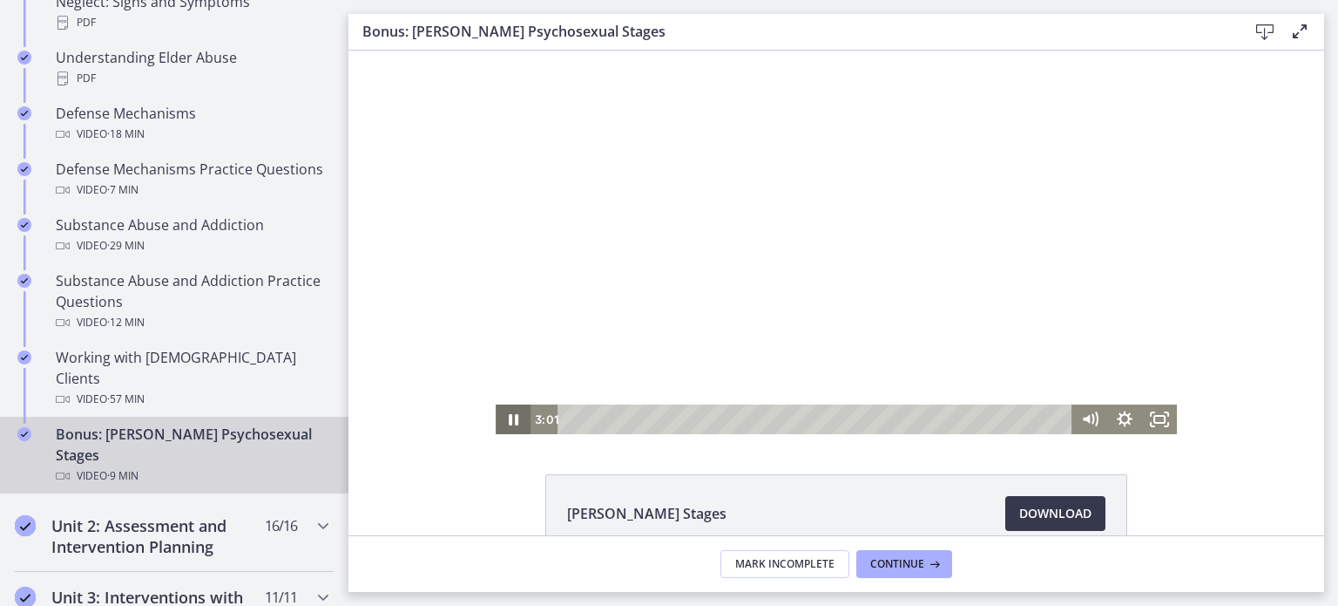
click at [509, 423] on icon "Pause" at bounding box center [514, 419] width 10 height 11
click at [502, 424] on icon "Play Video" at bounding box center [514, 419] width 35 height 30
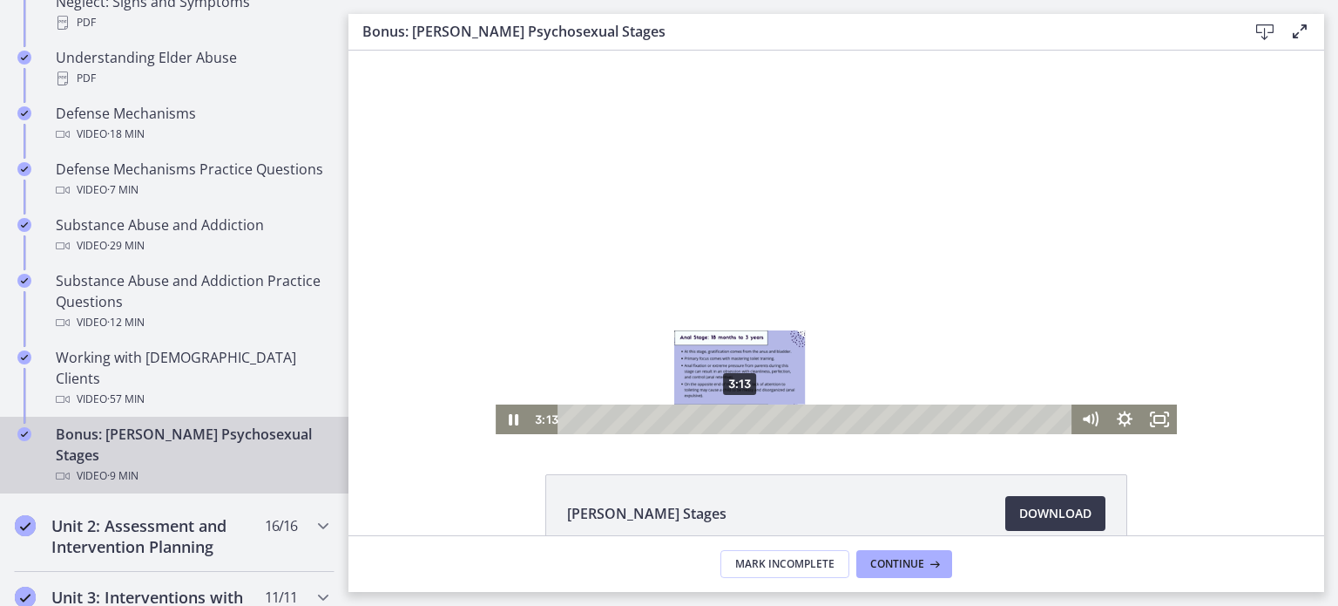
click at [735, 419] on div "Playbar" at bounding box center [740, 419] width 10 height 10
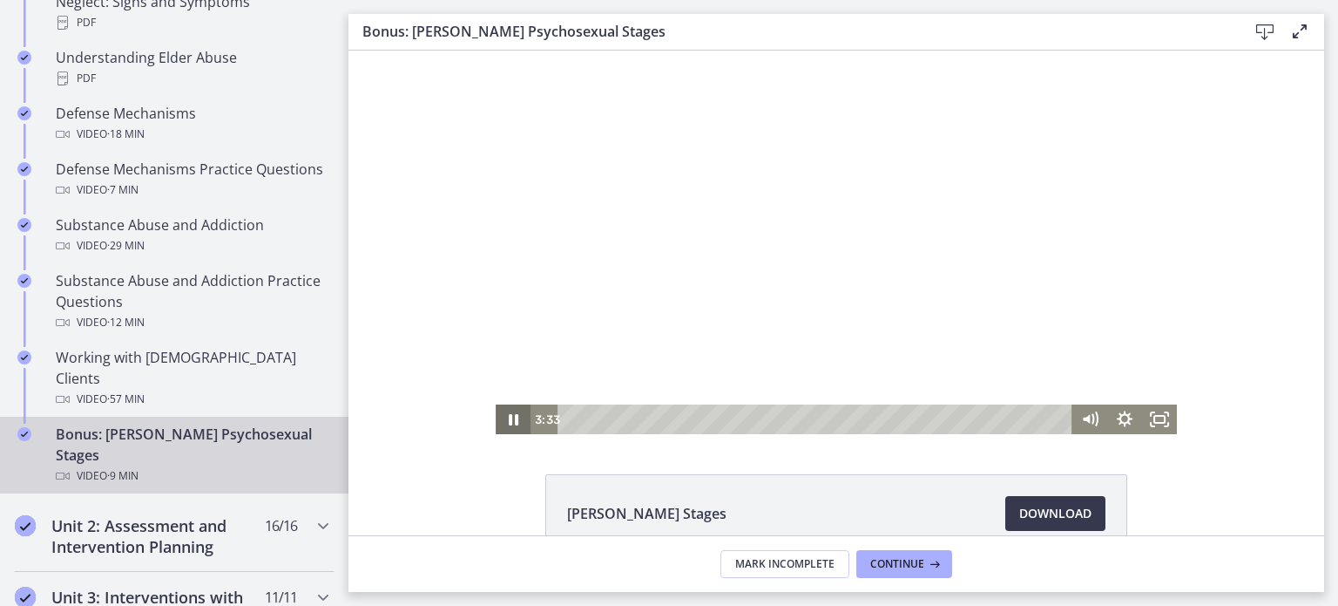
click at [506, 413] on icon "Pause" at bounding box center [513, 419] width 35 height 30
click at [506, 413] on icon "Play Video" at bounding box center [514, 419] width 35 height 30
click at [506, 413] on icon "Pause" at bounding box center [513, 419] width 35 height 30
click at [506, 413] on icon "Play Video" at bounding box center [514, 419] width 35 height 30
click at [506, 414] on icon "Pause" at bounding box center [513, 420] width 42 height 36
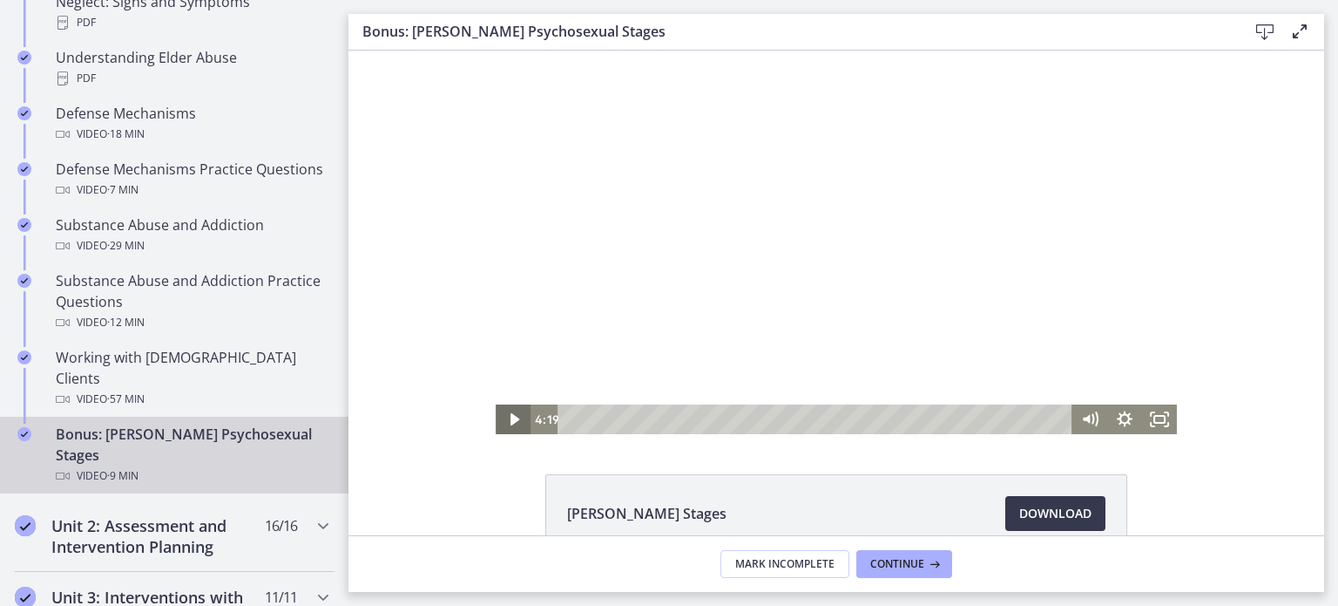
click at [506, 411] on icon "Play Video" at bounding box center [514, 419] width 35 height 30
click at [506, 411] on icon "Pause" at bounding box center [513, 420] width 42 height 36
click at [506, 411] on icon "Play Video" at bounding box center [514, 419] width 35 height 30
click at [502, 423] on icon "Pause" at bounding box center [513, 420] width 42 height 36
click at [502, 423] on icon "Play Video" at bounding box center [514, 419] width 35 height 30
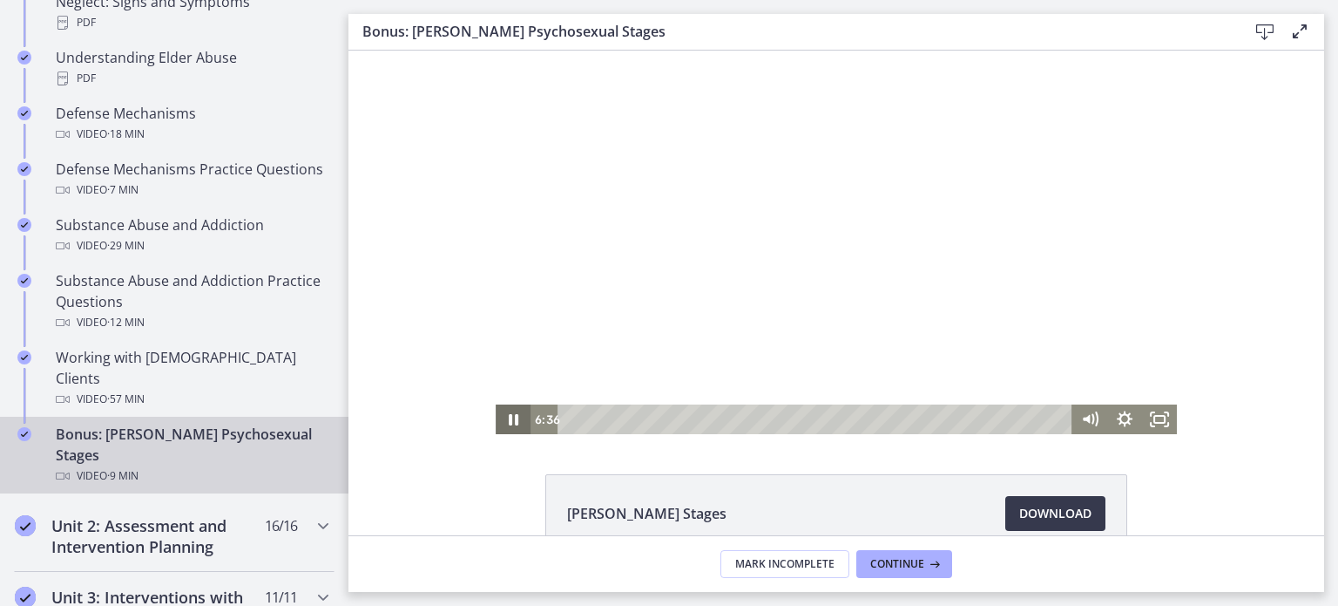
click at [509, 423] on icon "Pause" at bounding box center [514, 419] width 10 height 11
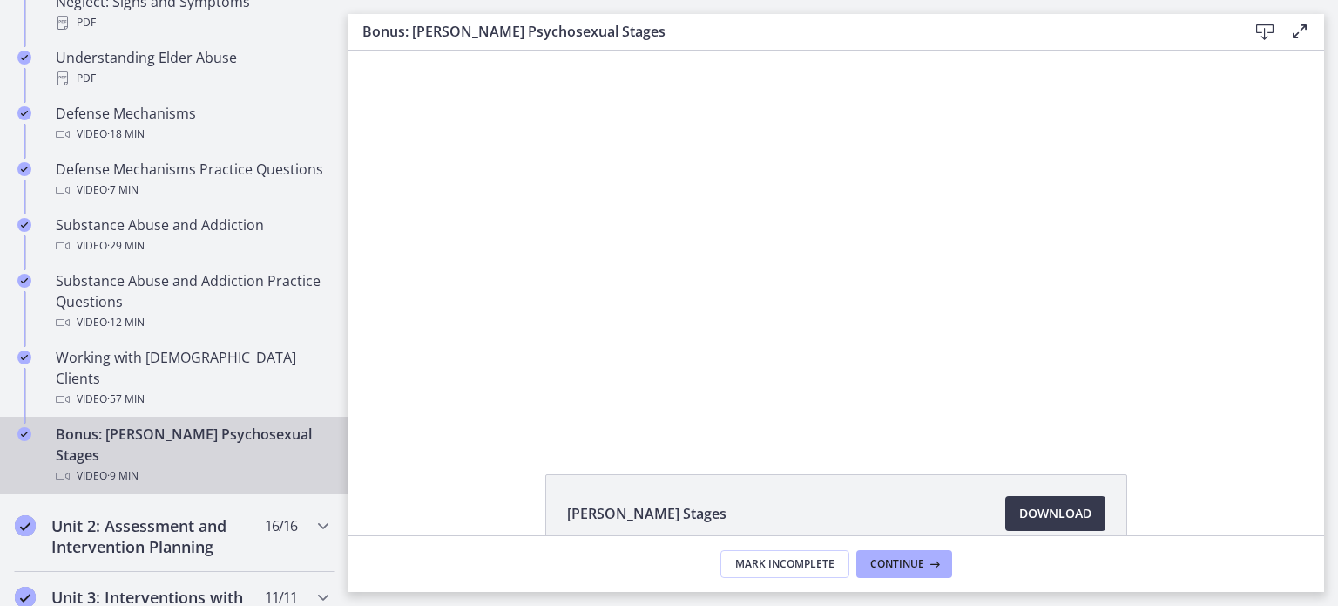
click at [508, 443] on div "Freud's Stages Download Opens in a new window" at bounding box center [837, 293] width 976 height 484
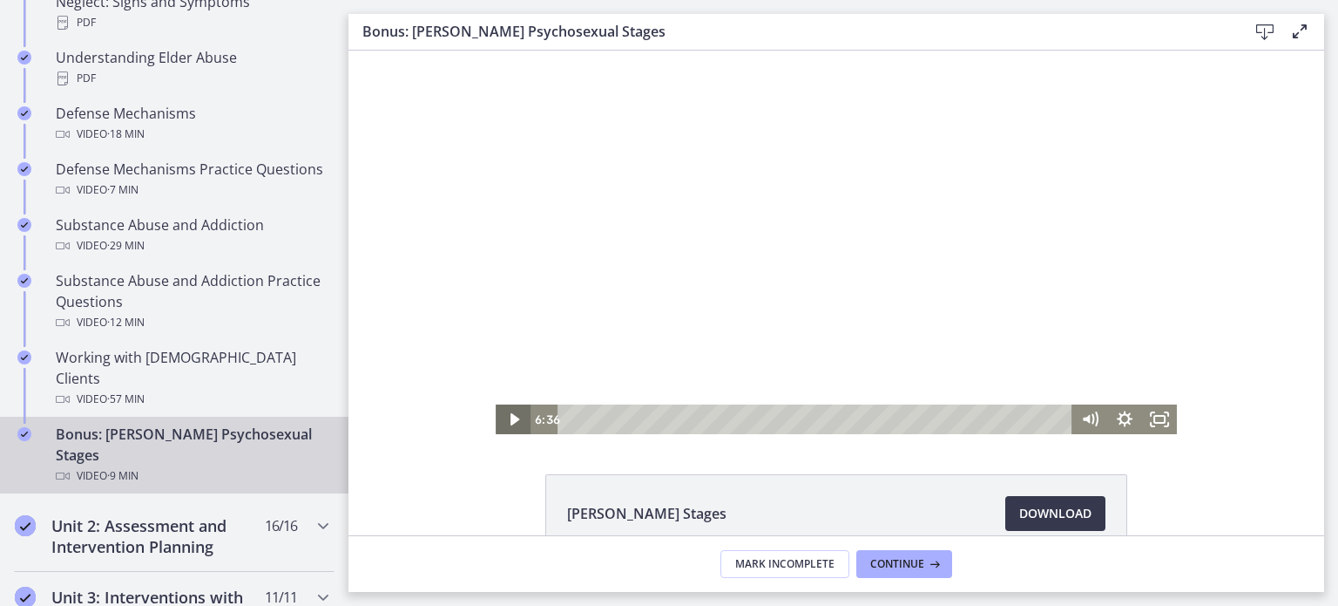
click at [498, 410] on icon "Play Video" at bounding box center [514, 419] width 35 height 30
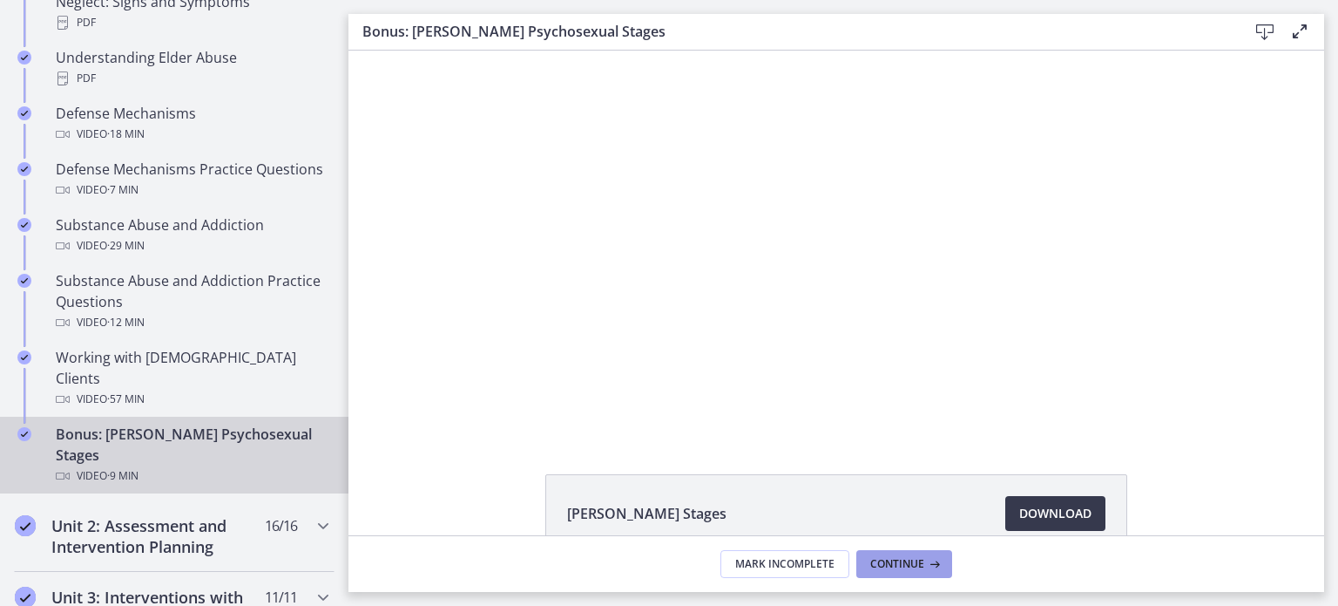
click at [918, 559] on span "Continue" at bounding box center [897, 564] width 54 height 14
